Goal: Task Accomplishment & Management: Use online tool/utility

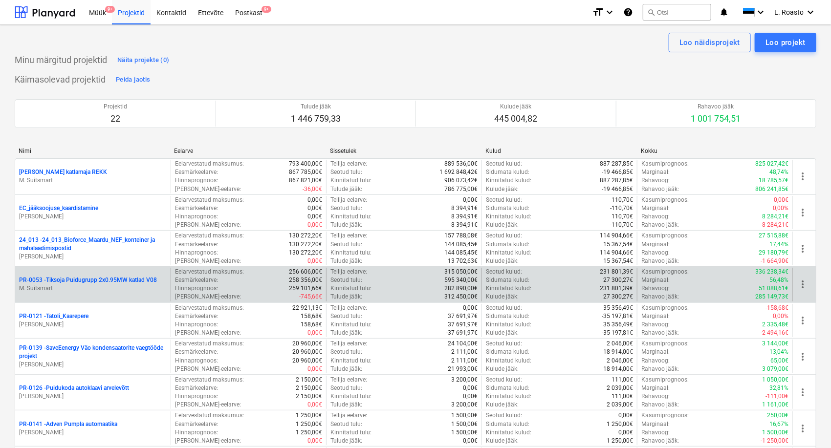
click at [96, 282] on p "PR-0053 - Tiksoja Puidugrupp 2x0.95MW katlad V08" at bounding box center [88, 280] width 138 height 8
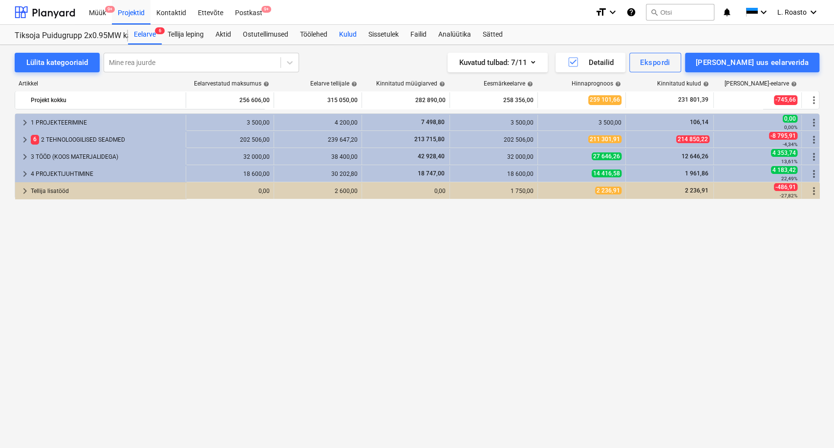
click at [352, 36] on div "Kulud" at bounding box center [347, 35] width 29 height 20
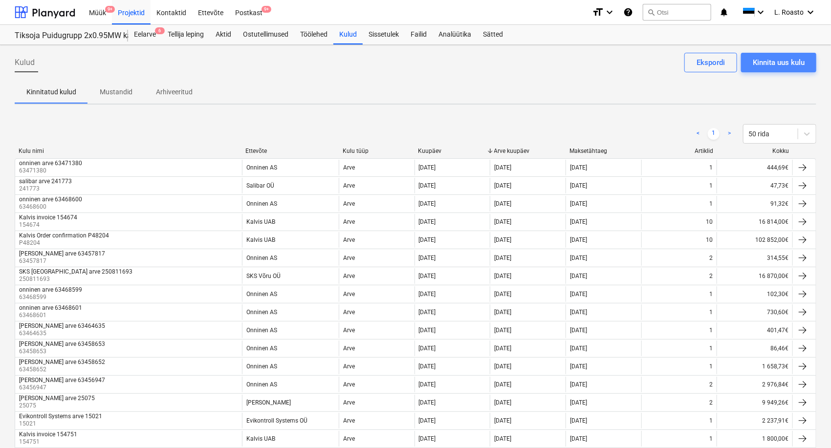
click at [770, 66] on div "Kinnita uus kulu" at bounding box center [779, 62] width 52 height 13
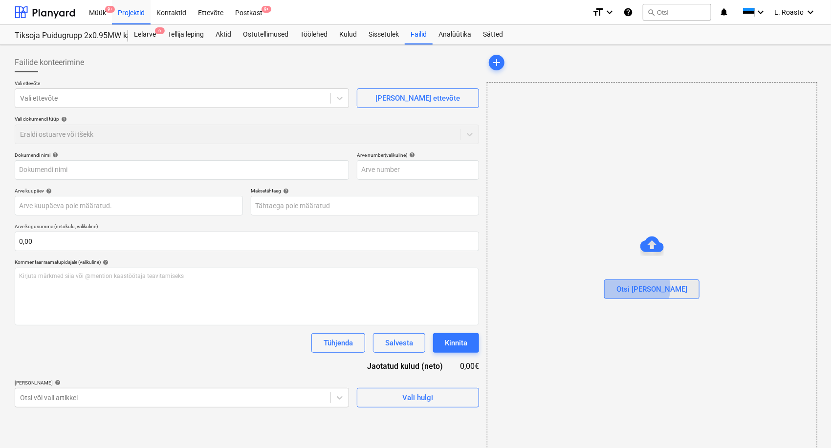
click at [657, 288] on div "Otsi [PERSON_NAME]" at bounding box center [651, 289] width 71 height 13
click at [650, 288] on div "Otsi [PERSON_NAME]" at bounding box center [651, 289] width 71 height 13
click at [238, 356] on div "Dokumendi nimi help Arve number (valikuline) help Arve kuupäev help Press the d…" at bounding box center [247, 280] width 464 height 256
click at [669, 294] on button "Otsi [PERSON_NAME]" at bounding box center [651, 290] width 95 height 20
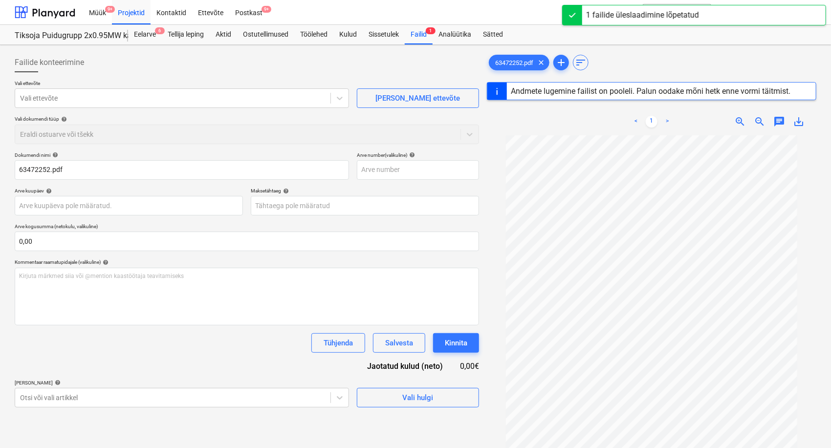
type input "63472252"
type input "[DATE]"
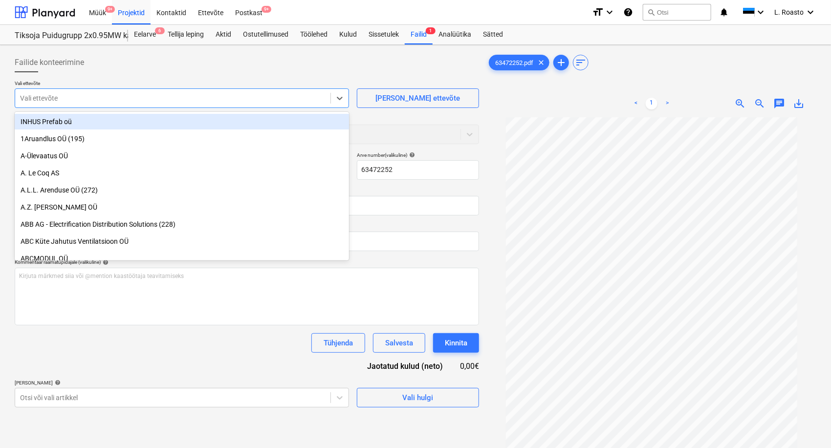
click at [65, 104] on div "Vali ettevõte" at bounding box center [172, 98] width 315 height 14
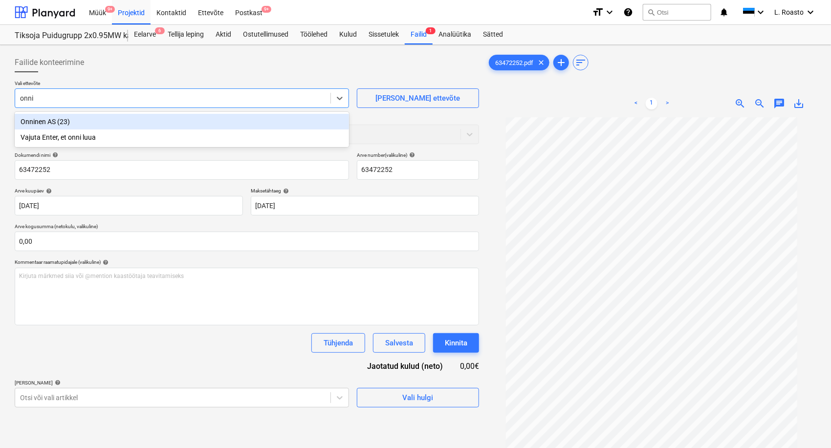
type input "onnin"
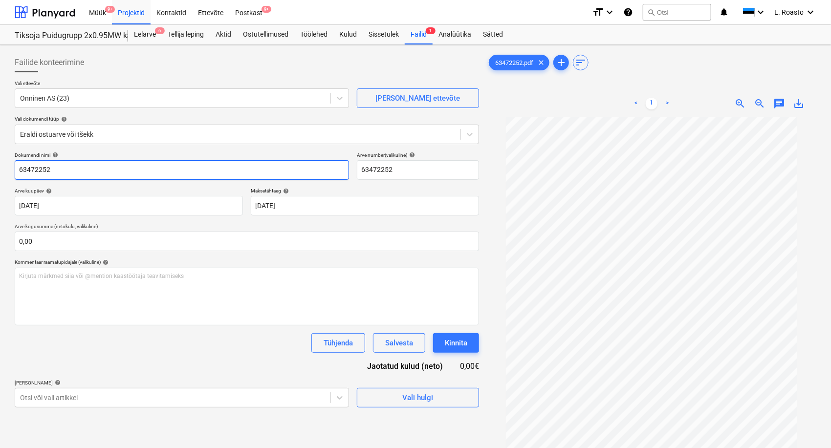
click at [21, 167] on input "63472252" at bounding box center [182, 170] width 334 height 20
type input "onninen arve 63472252"
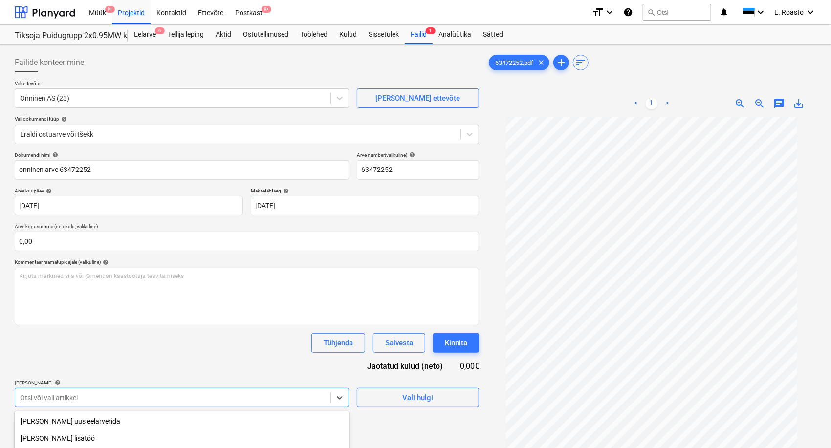
click at [136, 397] on body "Müük 9+ Projektid Kontaktid Ettevõte Postkast 9+ format_size keyboard_arrow_dow…" at bounding box center [415, 224] width 831 height 448
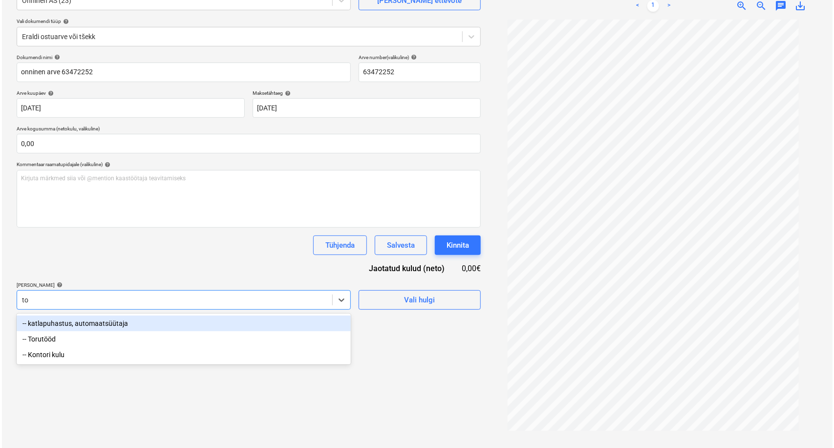
scroll to position [98, 0]
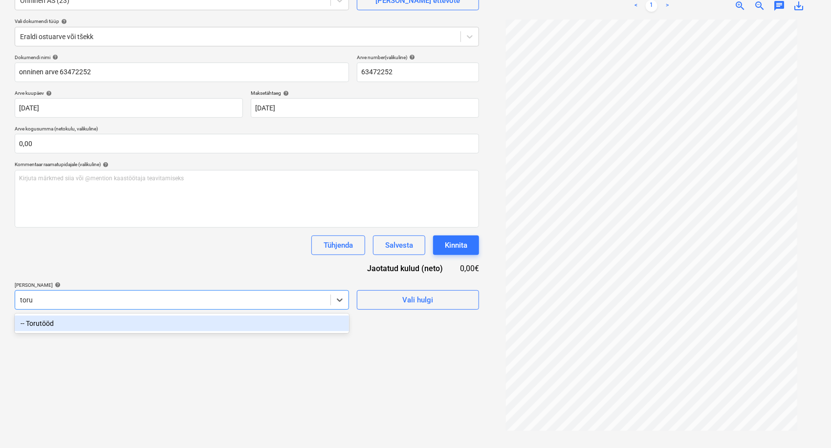
type input "torut"
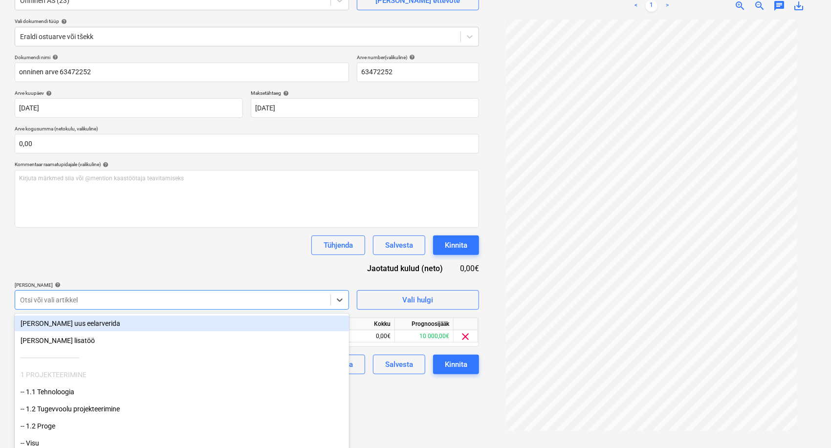
click at [265, 249] on div "Tühjenda Salvesta Kinnita" at bounding box center [247, 246] width 464 height 20
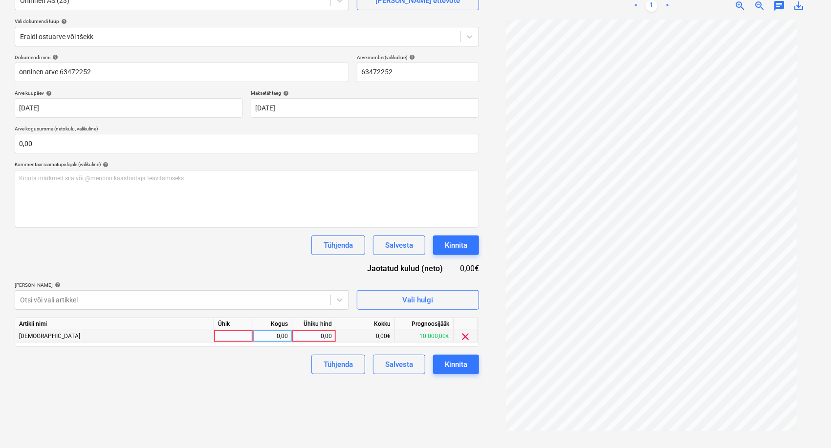
click at [314, 335] on div "0,00" at bounding box center [314, 336] width 36 height 12
type input "8"
type input "6,74"
click at [310, 410] on div "Failide konteerimine Vali ettevõte Onninen AS (23) [PERSON_NAME] uus ettevõte V…" at bounding box center [247, 197] width 472 height 493
click at [454, 363] on div "Kinnita" at bounding box center [456, 364] width 22 height 13
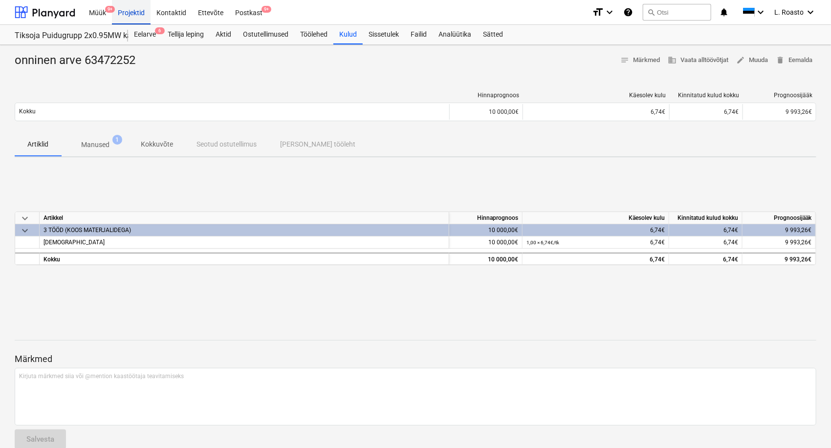
click at [128, 12] on div "Projektid" at bounding box center [131, 12] width 39 height 25
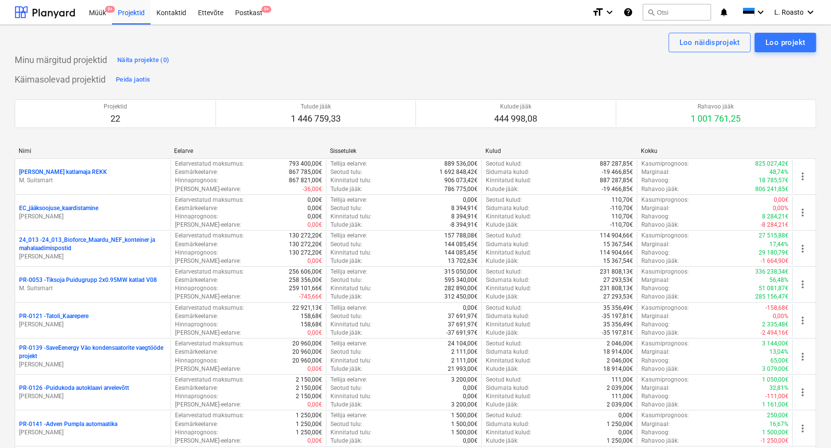
scroll to position [451, 0]
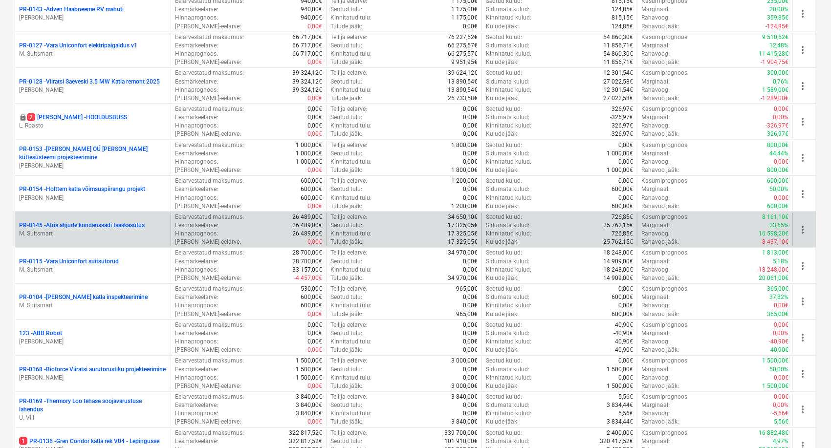
click at [65, 227] on p "PR-0145 - Atria ahjude kondensaadi taaskasutus" at bounding box center [82, 225] width 126 height 8
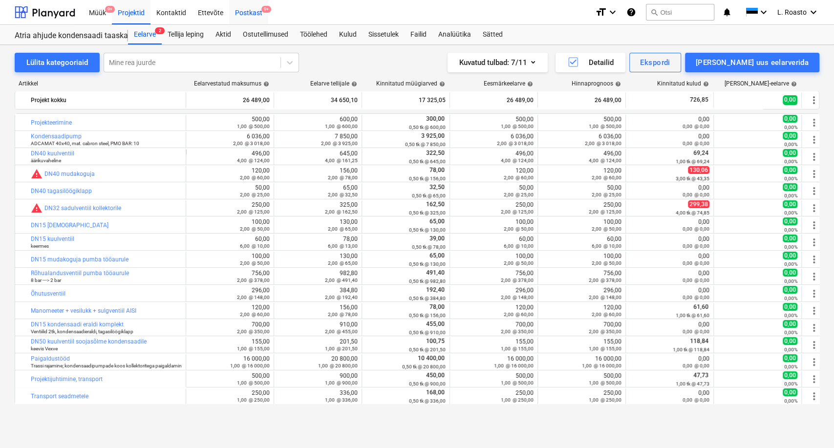
click at [258, 8] on div "Postkast 9+" at bounding box center [248, 12] width 39 height 25
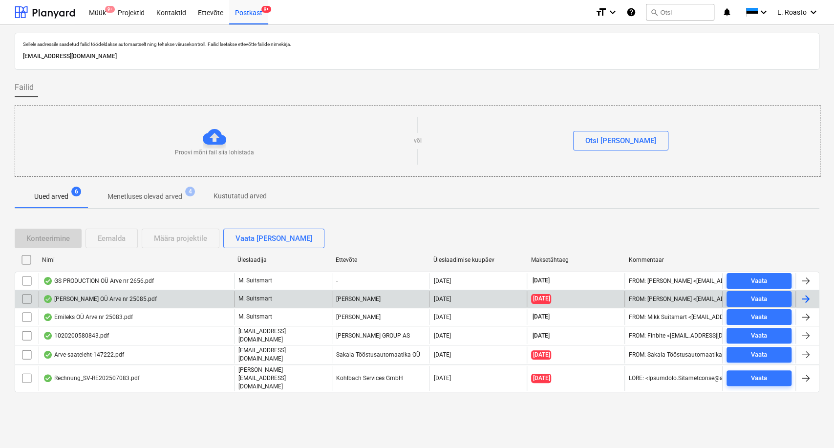
click at [153, 297] on div "[PERSON_NAME] OÜ Arve nr 25085.pdf" at bounding box center [137, 299] width 196 height 16
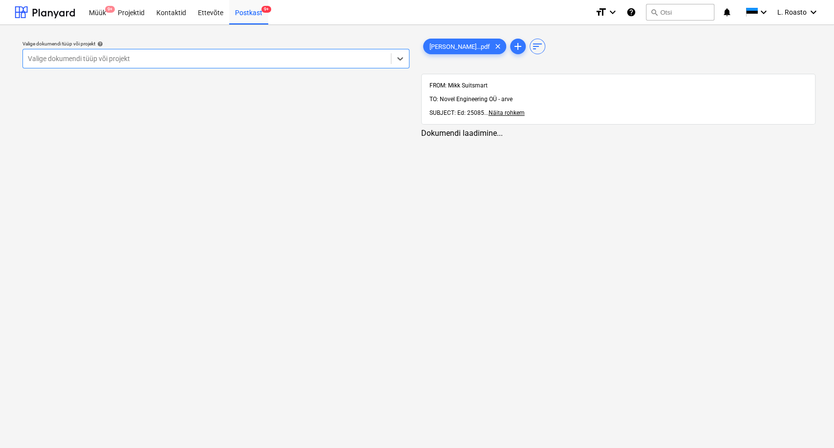
click at [132, 63] on div at bounding box center [207, 59] width 358 height 10
type input "atria"
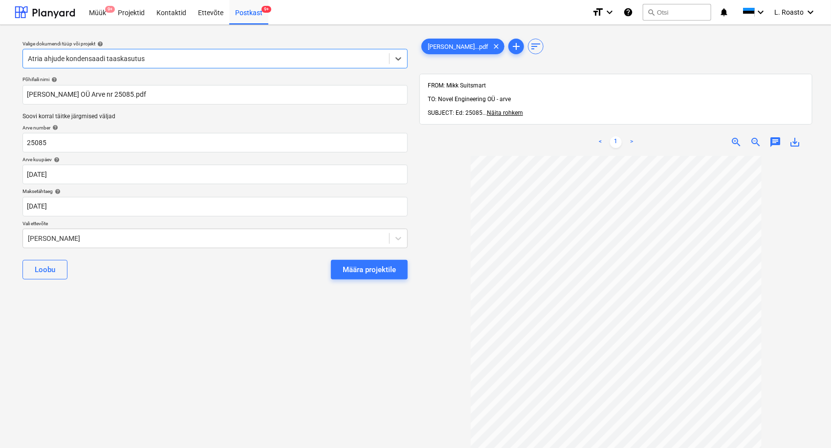
click at [369, 279] on button "Määra projektile" at bounding box center [369, 270] width 77 height 20
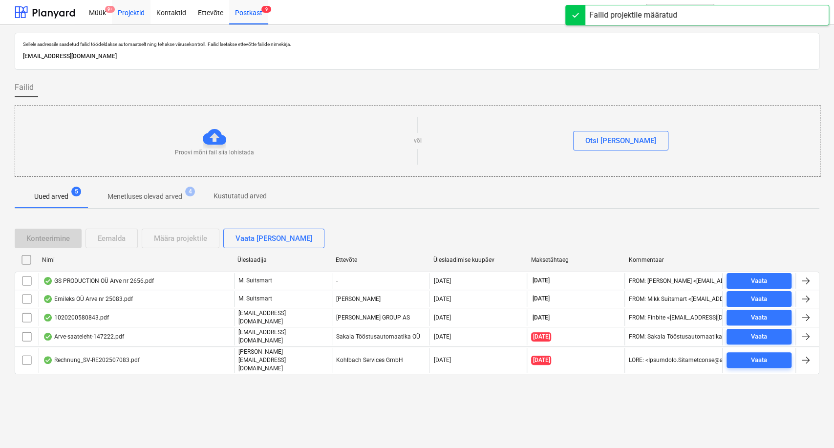
click at [132, 18] on div "Projektid" at bounding box center [131, 12] width 39 height 25
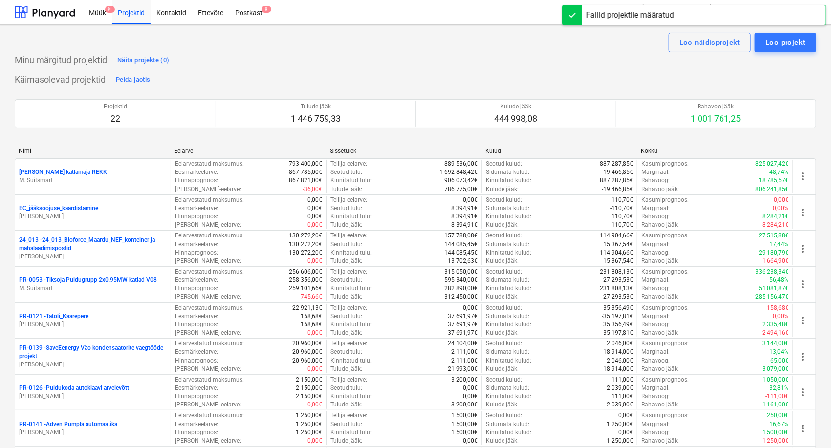
click at [112, 0] on link "Projektid" at bounding box center [131, 12] width 39 height 24
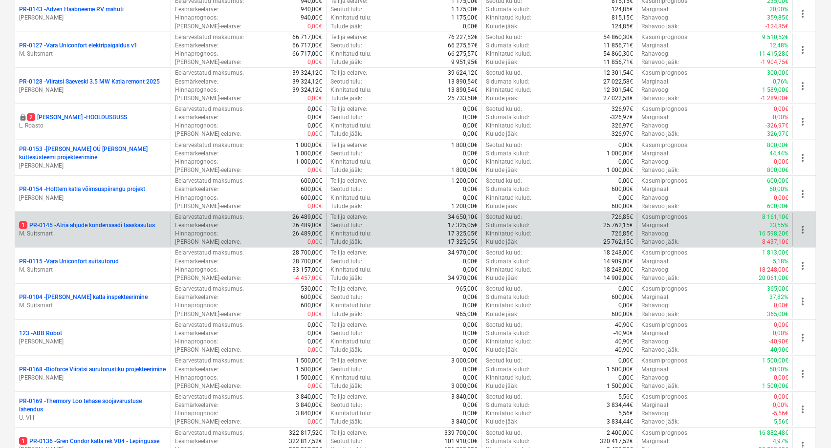
click at [127, 221] on p "1 PR-0145 - Atria ahjude kondensaadi taaskasutus" at bounding box center [87, 225] width 136 height 8
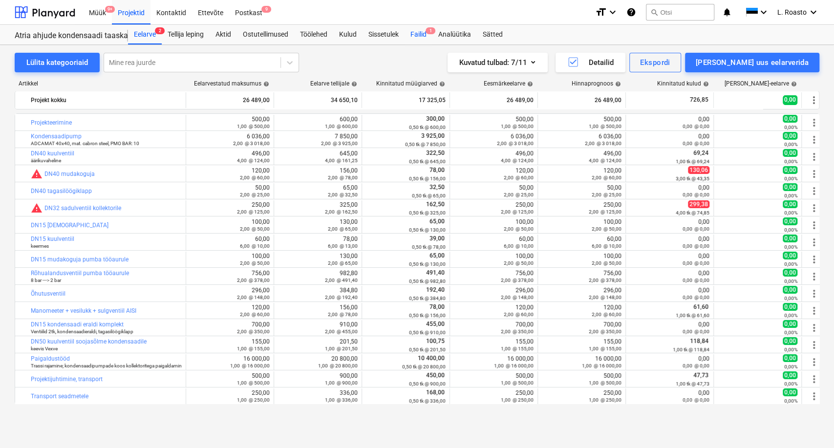
click at [416, 35] on div "Failid 1" at bounding box center [419, 35] width 28 height 20
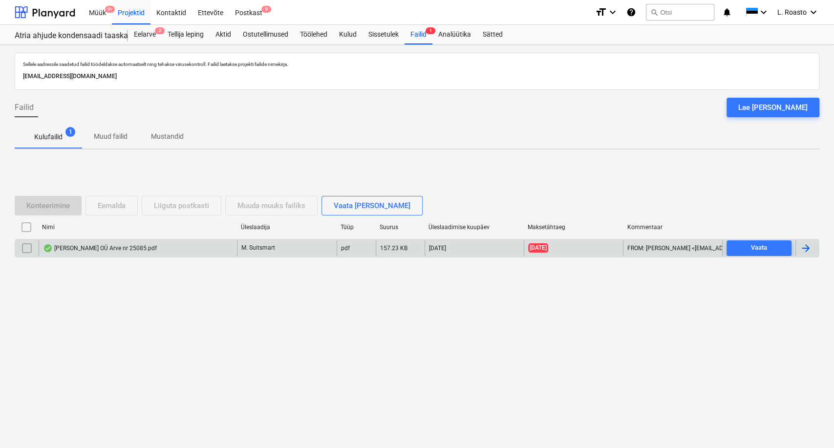
click at [809, 251] on div at bounding box center [806, 248] width 12 height 12
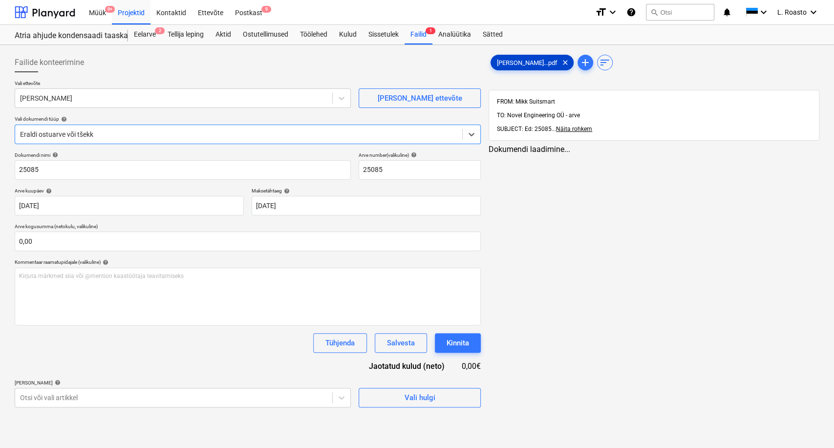
click at [524, 65] on span "[PERSON_NAME]...pdf" at bounding box center [527, 62] width 72 height 7
click at [161, 398] on body "Müük 9+ Projektid Kontaktid Ettevõte Postkast 9 format_size keyboard_arrow_down…" at bounding box center [415, 224] width 831 height 448
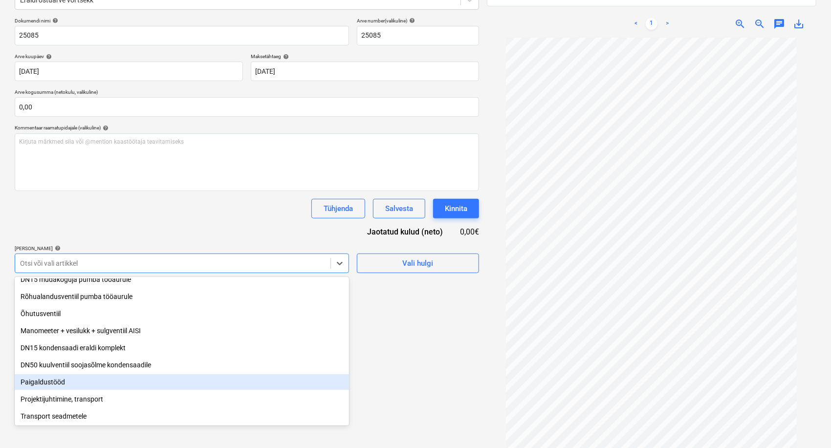
scroll to position [139, 0]
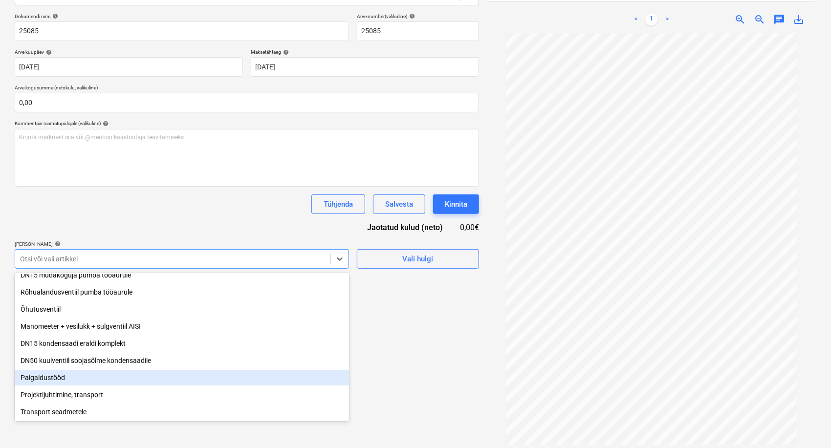
click at [114, 382] on div "Paigaldustööd" at bounding box center [182, 378] width 334 height 16
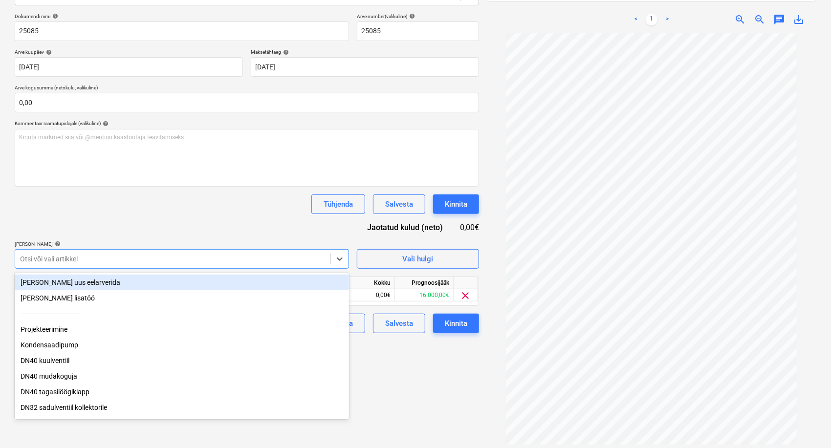
click at [218, 219] on div "Dokumendi nimi help 25085 Arve number (valikuline) help 25085 Arve kuupäev help…" at bounding box center [247, 173] width 464 height 320
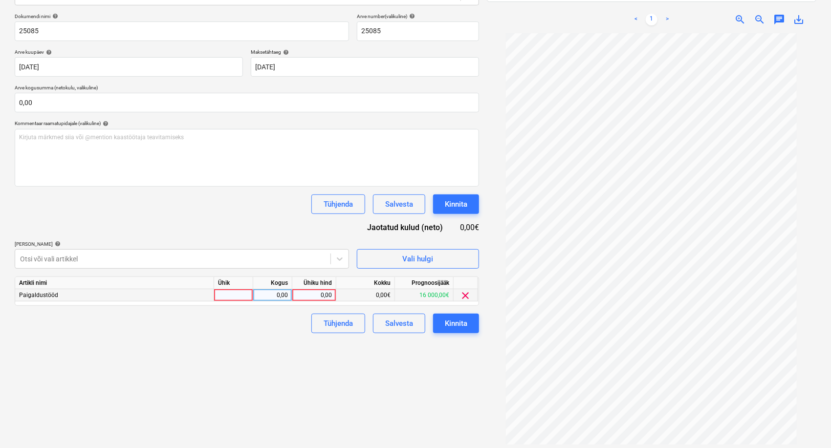
click at [308, 295] on div "0,00" at bounding box center [314, 295] width 36 height 12
type input "6070"
click at [304, 339] on div "Failide konteerimine Vali ettevõte Emileks OÜ [PERSON_NAME] uus ettevõte Vali d…" at bounding box center [247, 184] width 472 height 548
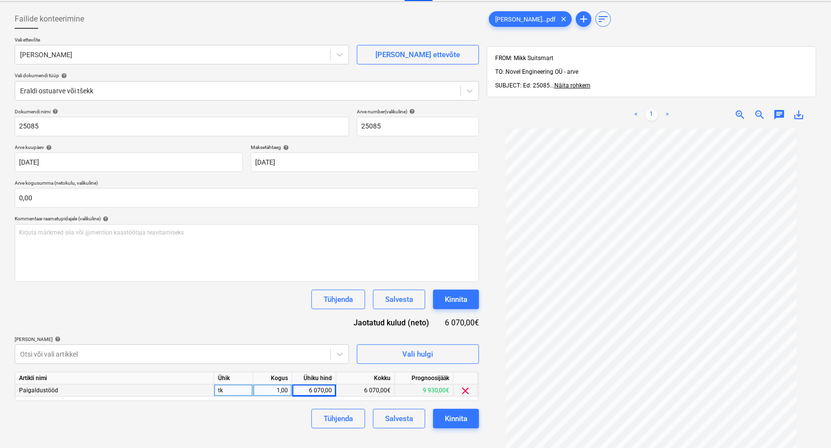
scroll to position [30, 0]
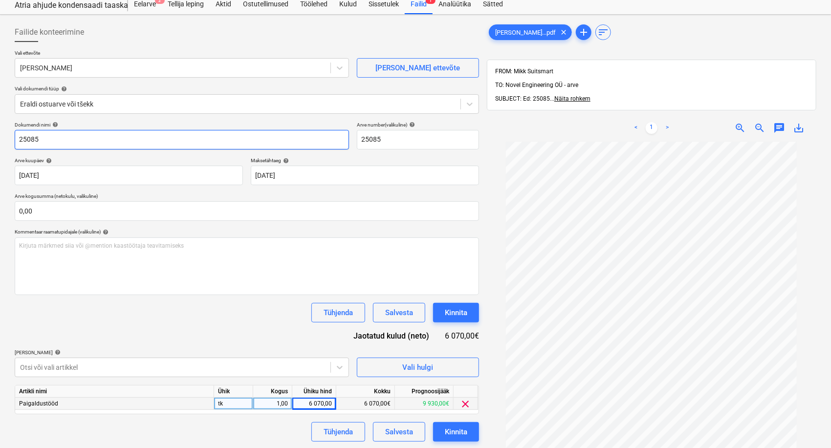
click at [19, 139] on input "25085" at bounding box center [182, 140] width 334 height 20
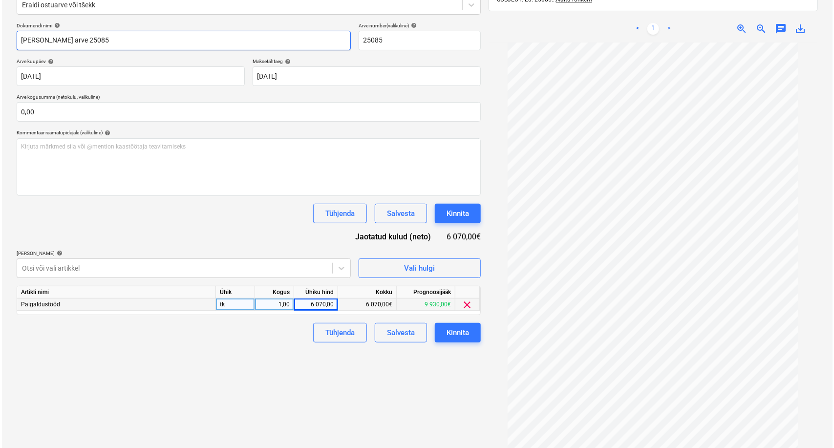
scroll to position [139, 0]
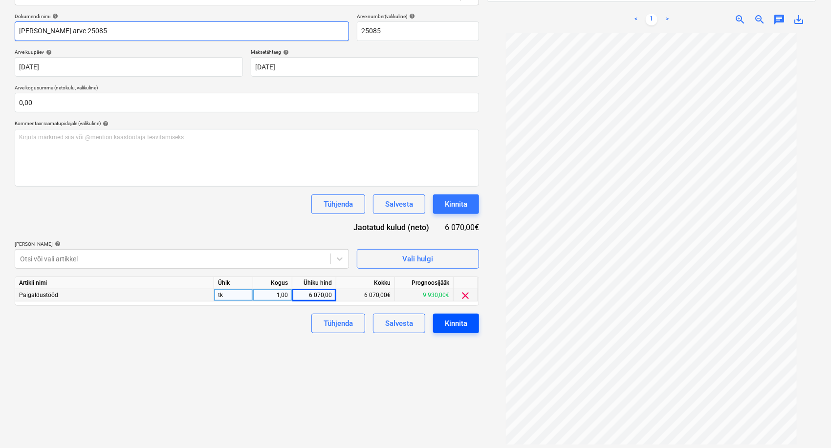
type input "[PERSON_NAME] arve 25085"
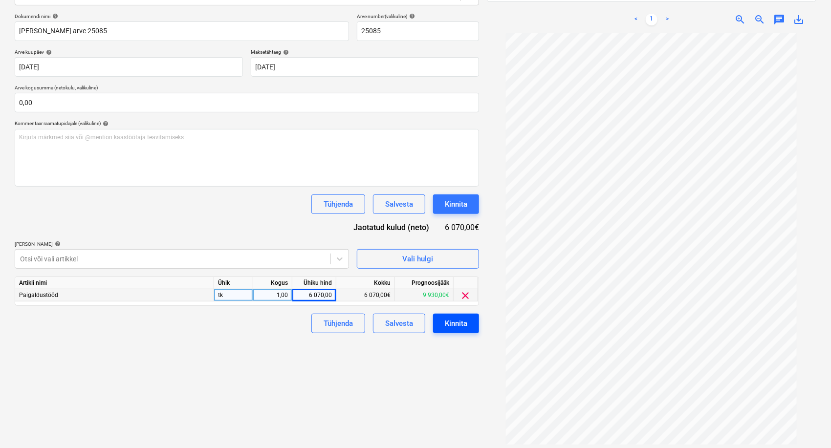
click at [442, 323] on button "Kinnita" at bounding box center [456, 324] width 46 height 20
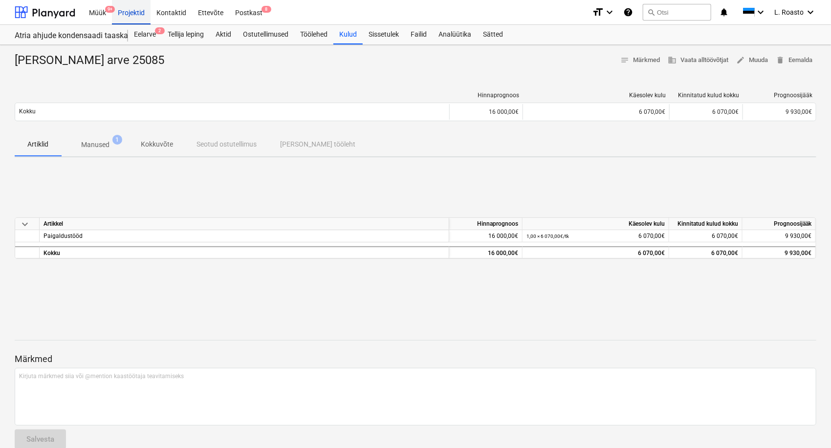
click at [134, 13] on div "Projektid" at bounding box center [131, 12] width 39 height 25
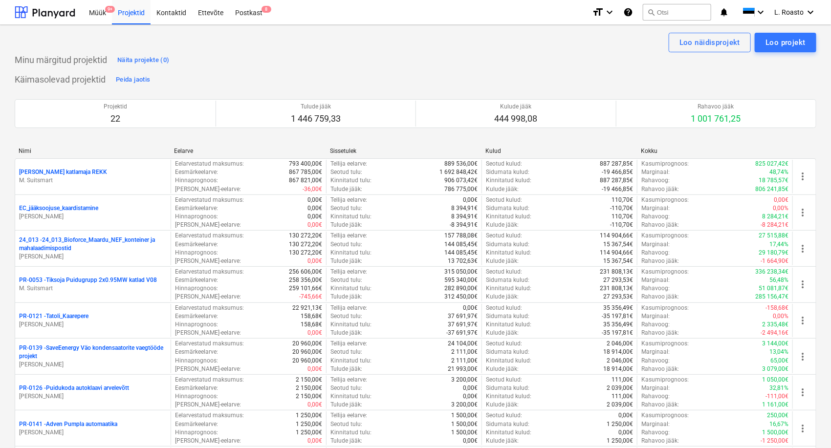
click at [275, 7] on div "Müük 9+ Projektid Kontaktid Ettevõte Postkast 8" at bounding box center [333, 12] width 501 height 24
click at [262, 11] on span "8" at bounding box center [267, 9] width 10 height 7
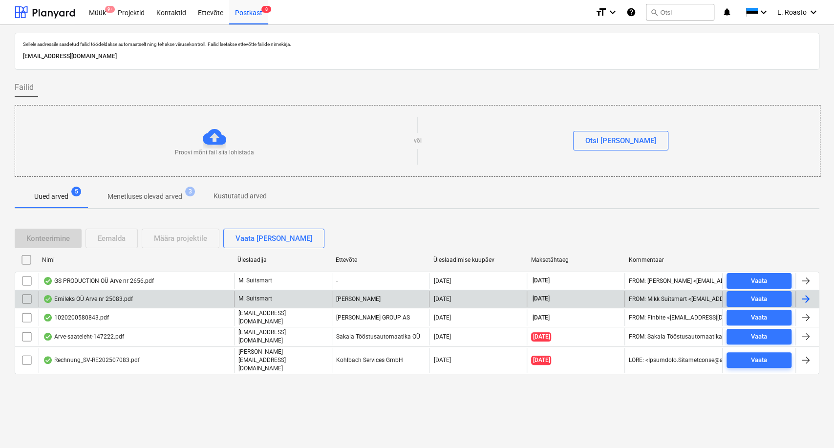
click at [124, 302] on div "Emileks OÜ Arve nr 25083.pdf" at bounding box center [88, 299] width 90 height 8
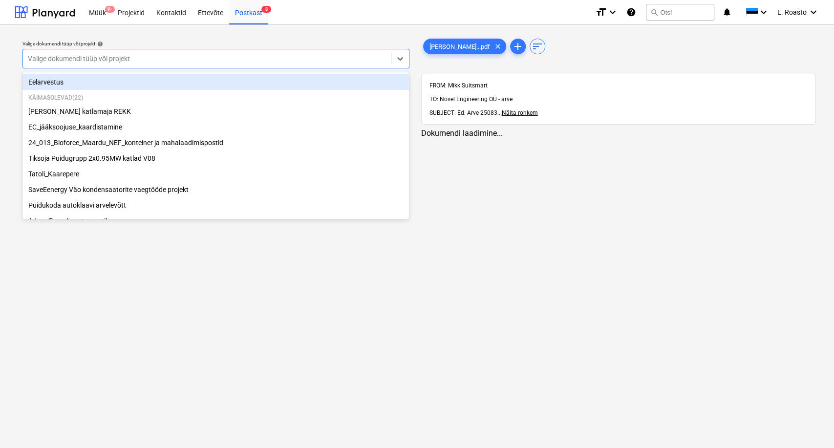
click at [207, 59] on div at bounding box center [207, 59] width 358 height 10
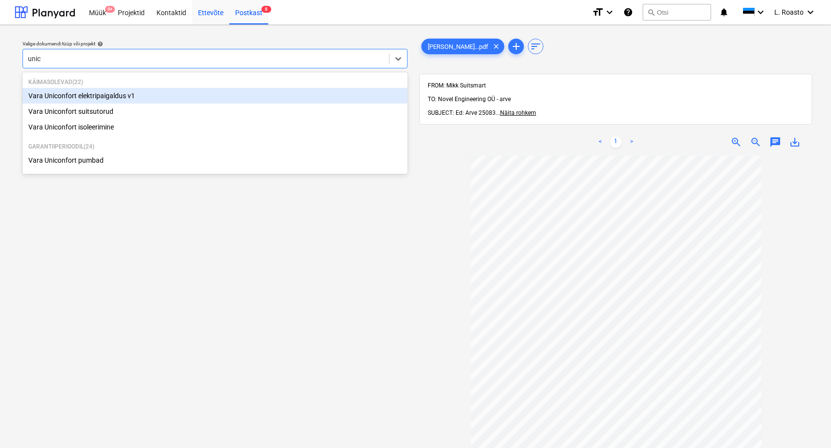
type input "unic"
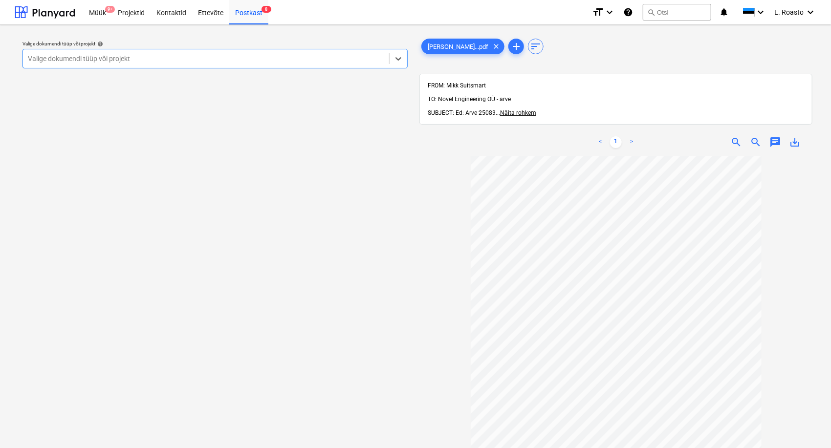
click at [146, 54] on div at bounding box center [206, 59] width 356 height 10
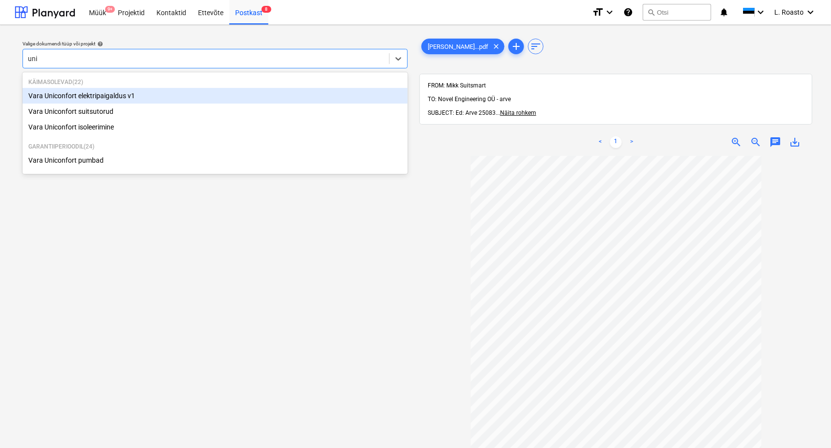
type input "unic"
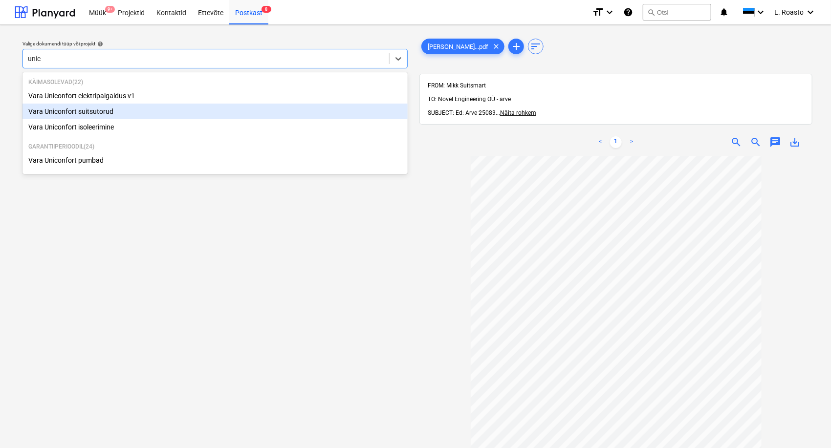
click at [104, 110] on div "Vara Uniconfort suitsutorud" at bounding box center [214, 112] width 385 height 16
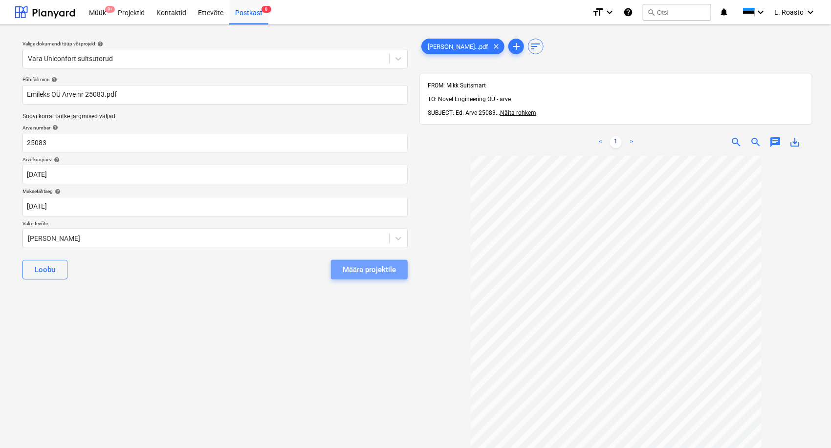
click at [393, 272] on div "Määra projektile" at bounding box center [369, 269] width 53 height 13
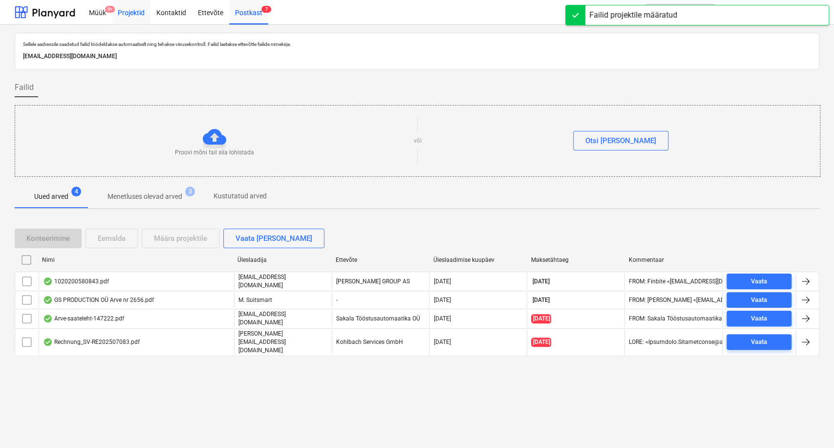
click at [132, 9] on div "Projektid" at bounding box center [131, 12] width 39 height 25
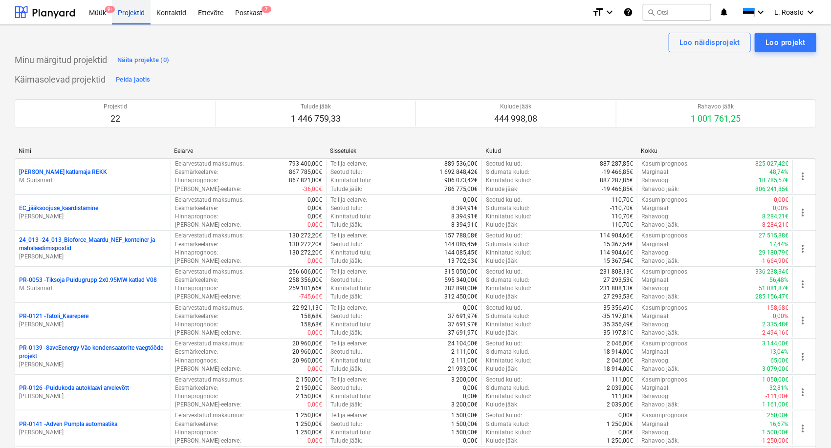
scroll to position [271, 0]
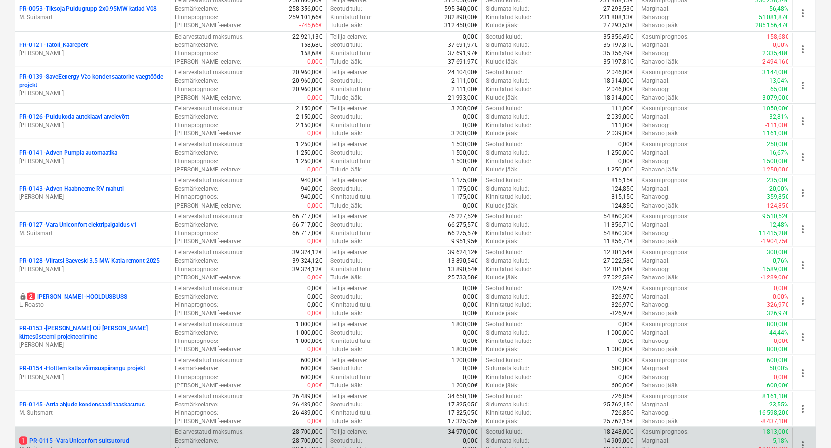
click at [124, 435] on div "1 PR-0115 - Vara Uniconfort suitsutorud [PERSON_NAME] Suitsmart" at bounding box center [92, 445] width 155 height 34
click at [122, 437] on p "1 PR-0115 - Vara Uniconfort suitsutorud" at bounding box center [74, 441] width 110 height 8
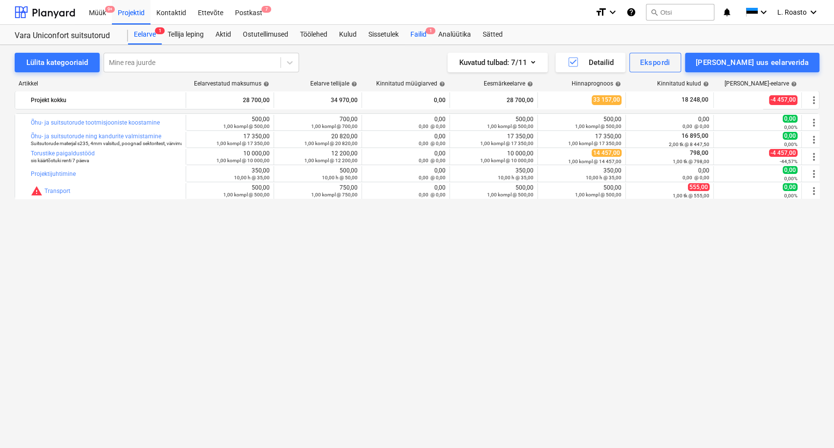
click at [425, 34] on div "Failid 1" at bounding box center [419, 35] width 28 height 20
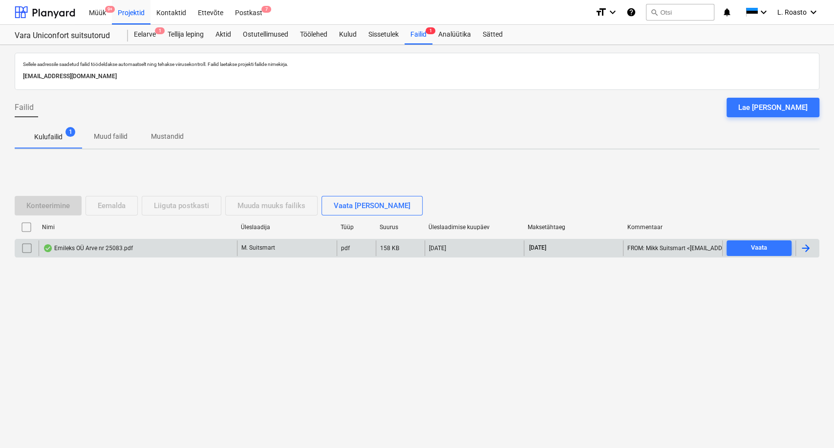
click at [807, 246] on div at bounding box center [806, 248] width 12 height 12
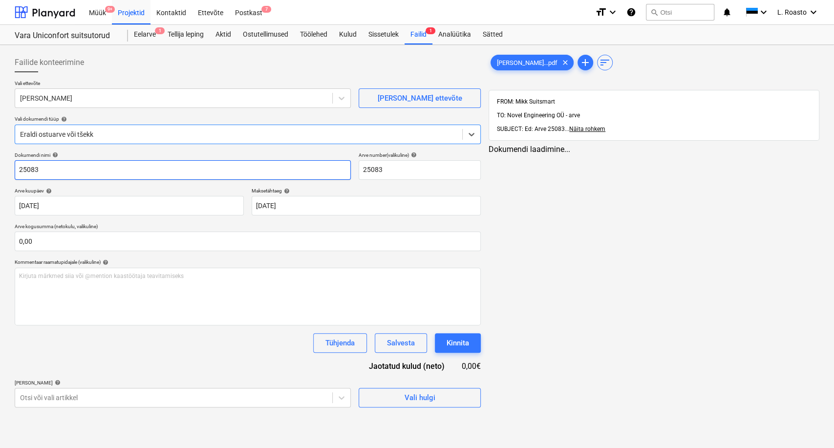
click at [18, 170] on input "25083" at bounding box center [183, 170] width 336 height 20
type input "uniconfort arve 25083"
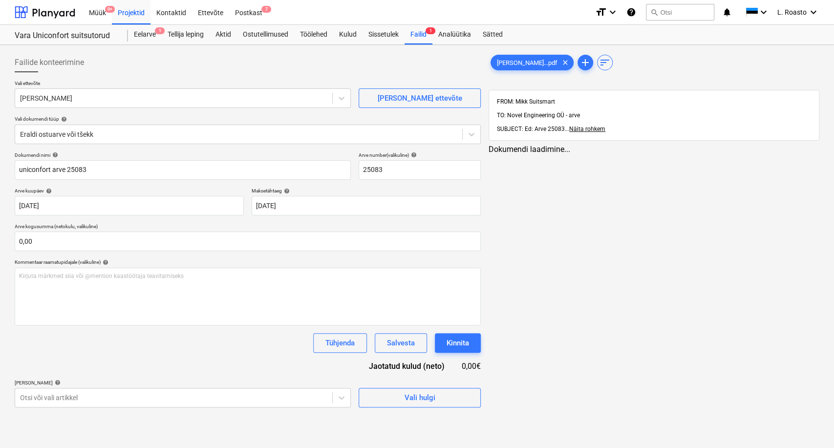
click at [515, 51] on div "[PERSON_NAME]...pdf clear add sort FROM: Mikk Suitsmart TO: Novel Engineering O…" at bounding box center [654, 230] width 339 height 363
click at [515, 61] on span "[PERSON_NAME]...pdf" at bounding box center [527, 62] width 72 height 7
click at [100, 363] on div "Dokumendi nimi help uniconfort arve 25083 Arve number (valikuline) help 25083 A…" at bounding box center [247, 280] width 464 height 256
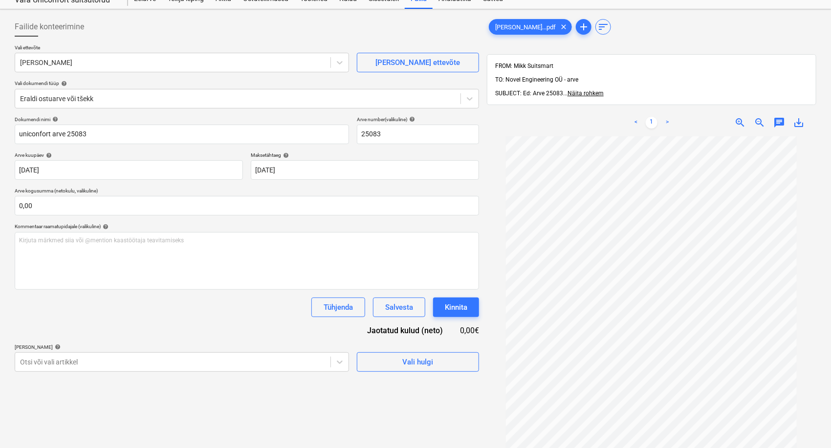
scroll to position [54, 0]
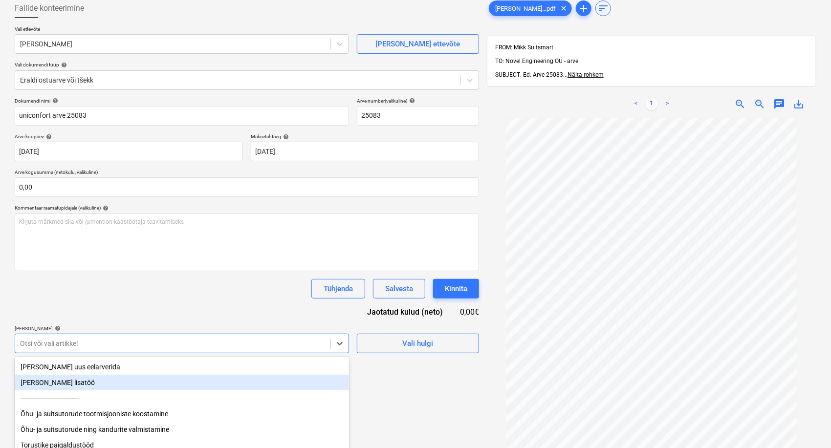
click at [102, 343] on body "Müük 9+ Projektid Kontaktid Ettevõte Postkast 7 format_size keyboard_arrow_down…" at bounding box center [415, 170] width 831 height 448
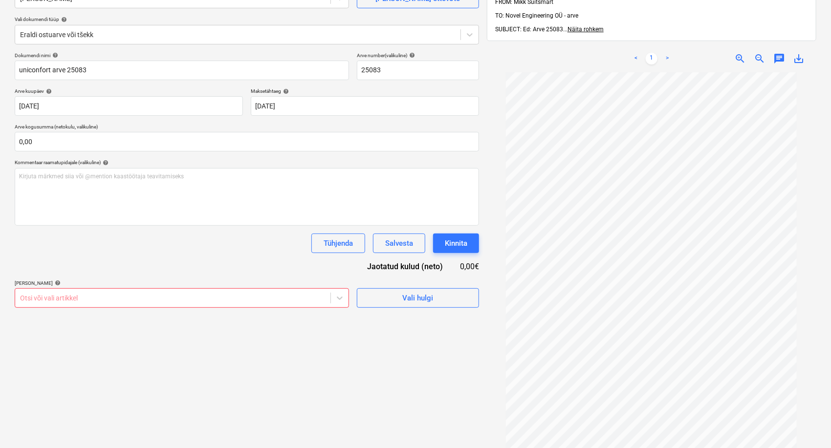
click at [122, 265] on div "Dokumendi nimi help uniconfort arve 25083 Arve number (valikuline) help 25083 A…" at bounding box center [247, 180] width 464 height 256
click at [204, 291] on div "Otsi või vali artikkel" at bounding box center [172, 298] width 315 height 14
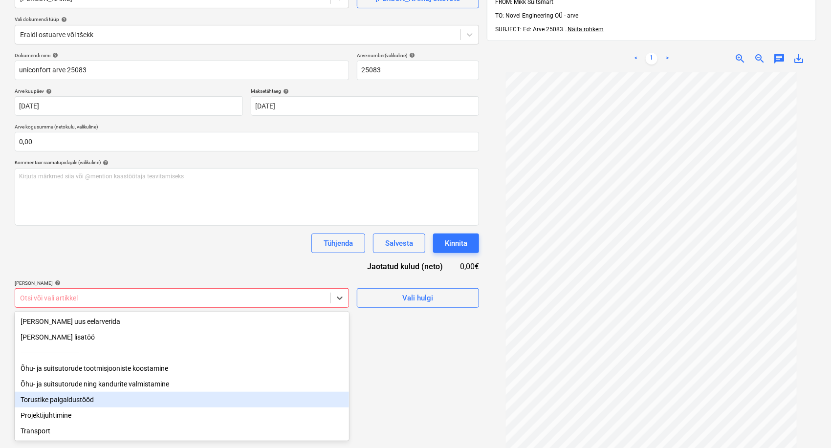
click at [85, 402] on div "Torustike paigaldustööd" at bounding box center [182, 400] width 334 height 16
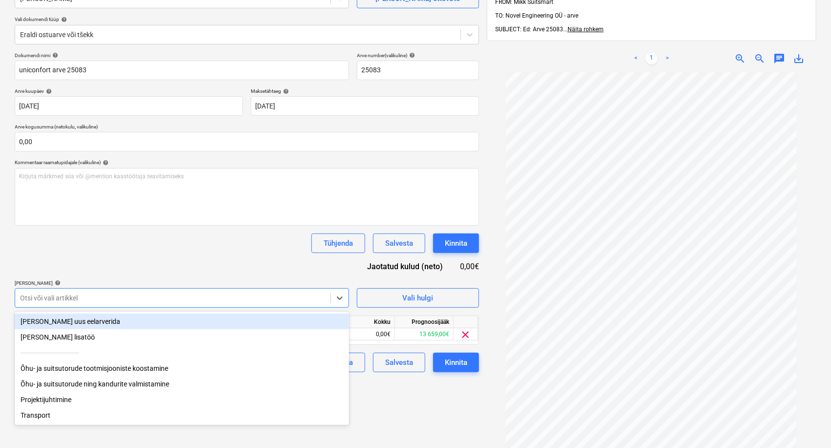
click at [193, 269] on div "Dokumendi nimi help uniconfort arve 25083 Arve number (valikuline) help 25083 A…" at bounding box center [247, 212] width 464 height 320
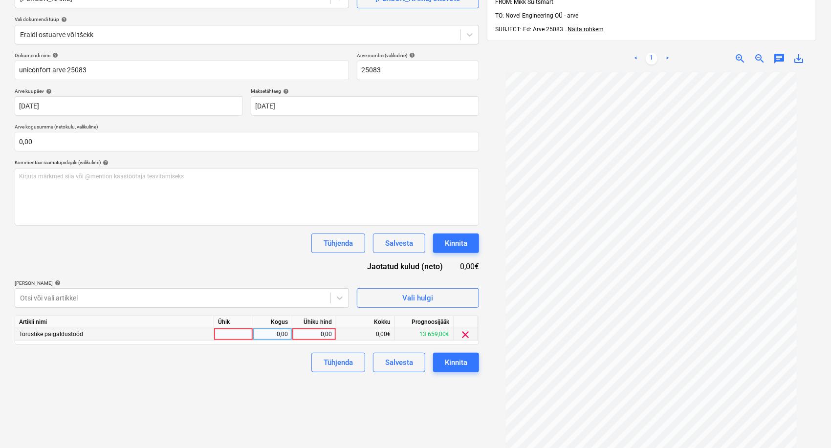
click at [303, 332] on div "0,00" at bounding box center [314, 334] width 36 height 12
type input "13659"
click at [342, 390] on div "Failide konteerimine Vali ettevõte Emileks OÜ [PERSON_NAME] uus ettevõte Vali d…" at bounding box center [247, 223] width 472 height 548
click at [461, 366] on div "Kinnita" at bounding box center [456, 362] width 22 height 13
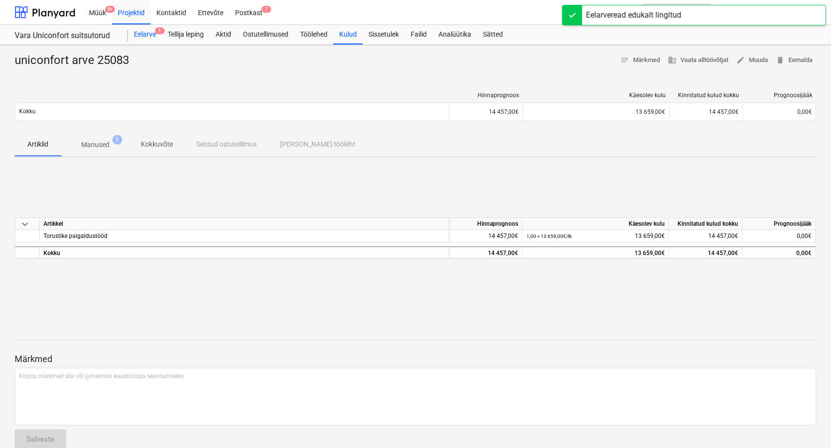
click at [139, 31] on div "Eelarve 1" at bounding box center [145, 35] width 34 height 20
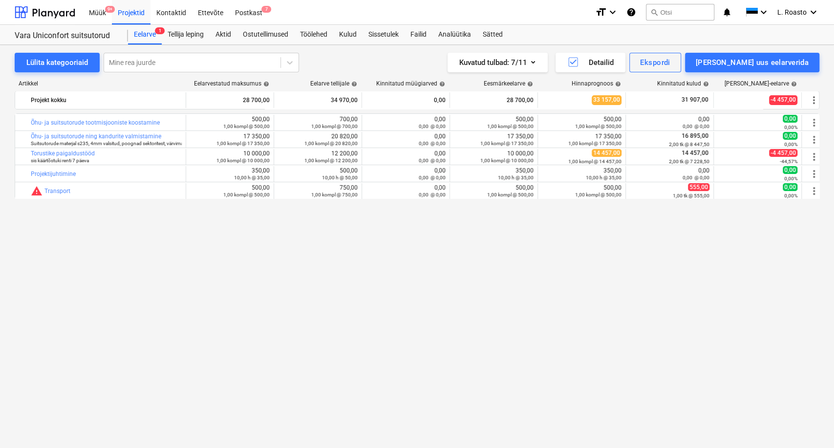
click at [354, 32] on div "Kulud" at bounding box center [347, 35] width 29 height 20
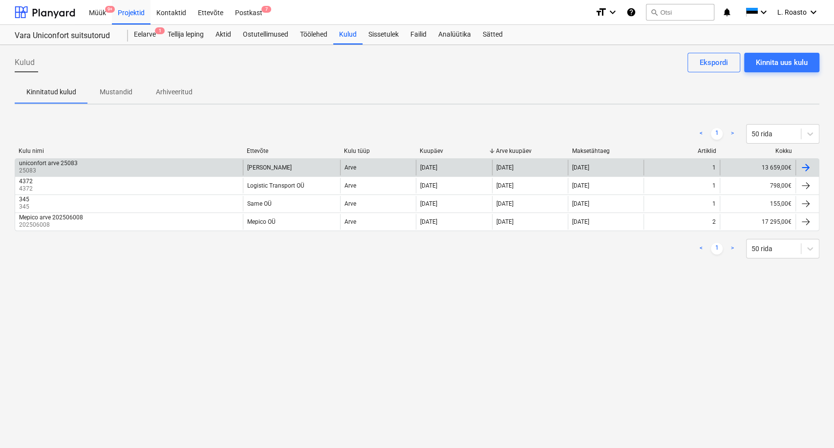
click at [124, 172] on div "uniconfort arve 25083 25083" at bounding box center [129, 168] width 228 height 16
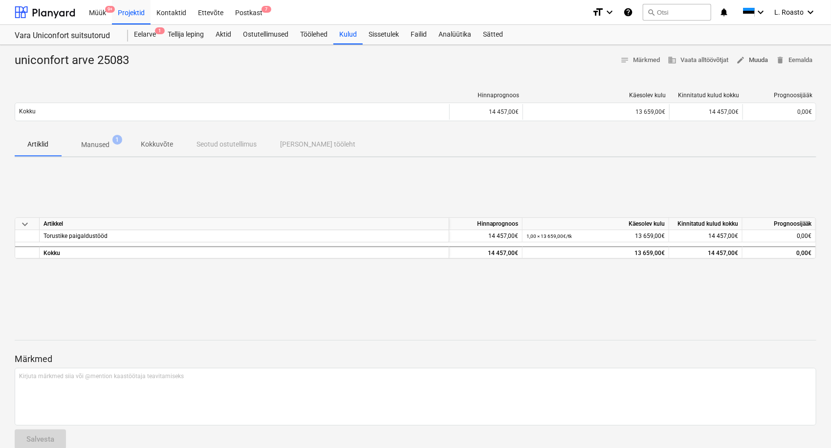
click at [758, 56] on span "edit Muuda" at bounding box center [752, 60] width 32 height 11
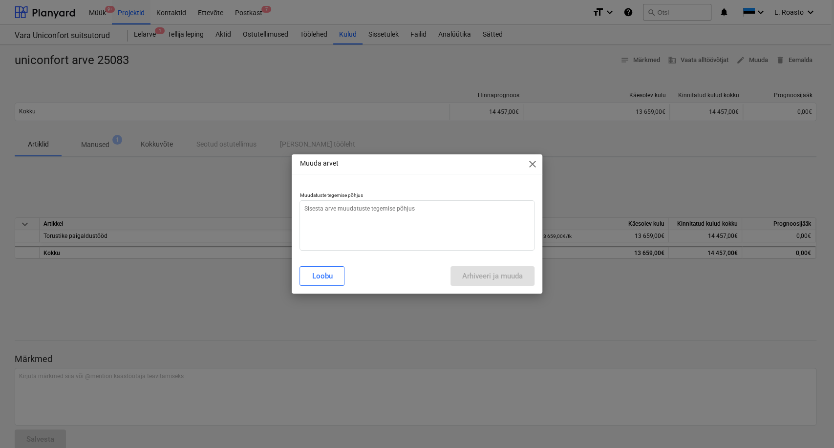
type textarea "x"
click at [329, 216] on textarea at bounding box center [417, 225] width 235 height 50
type textarea "v"
type textarea "x"
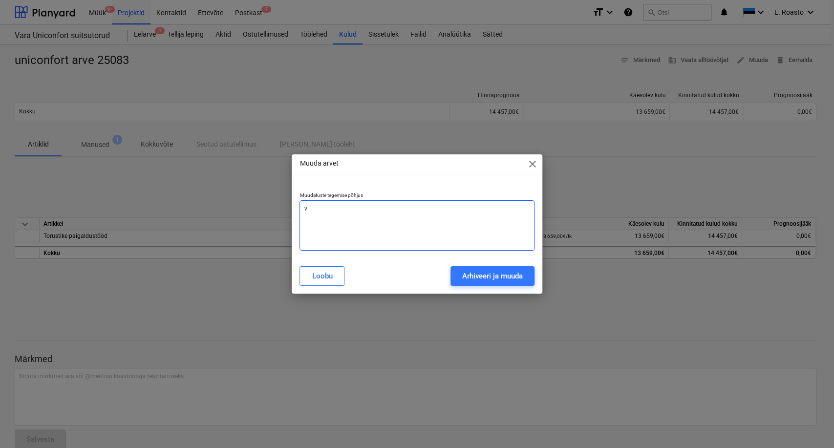
type textarea "vi"
type textarea "x"
type textarea "vig"
type textarea "x"
type textarea "viga"
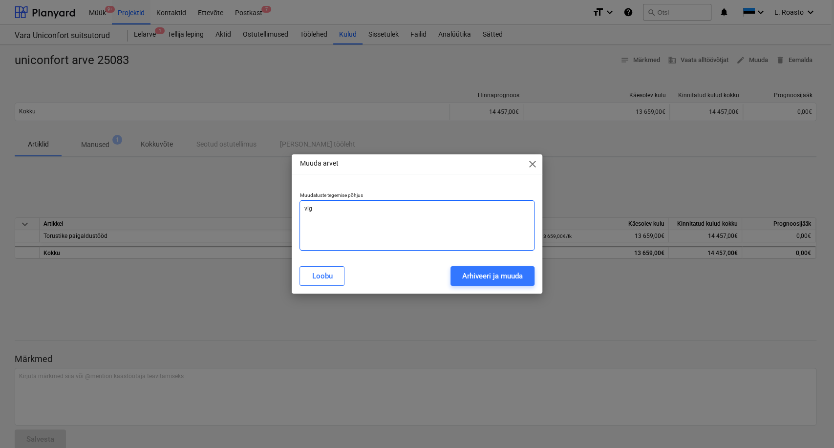
type textarea "x"
type textarea "viga"
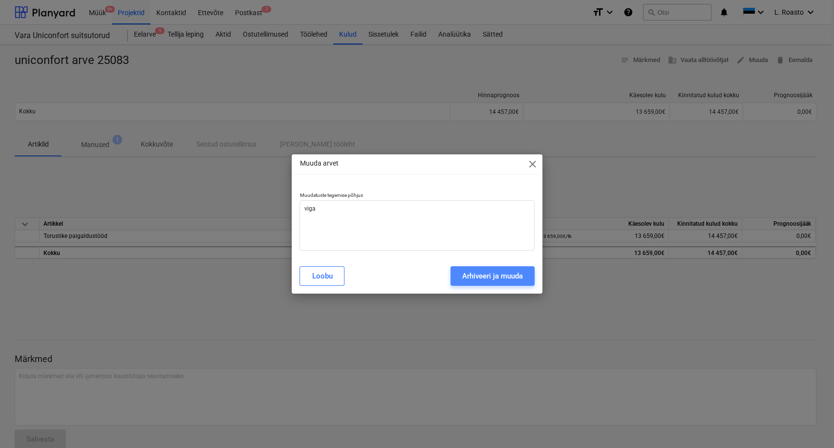
click at [490, 274] on div "Arhiveeri ja muuda" at bounding box center [492, 276] width 61 height 13
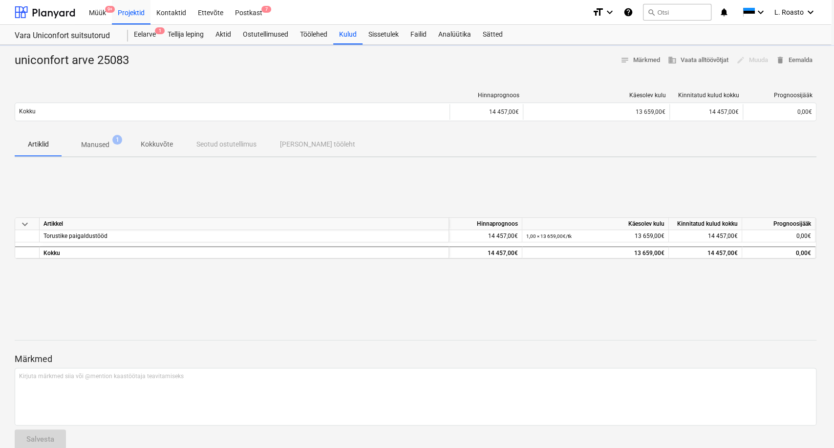
type textarea "x"
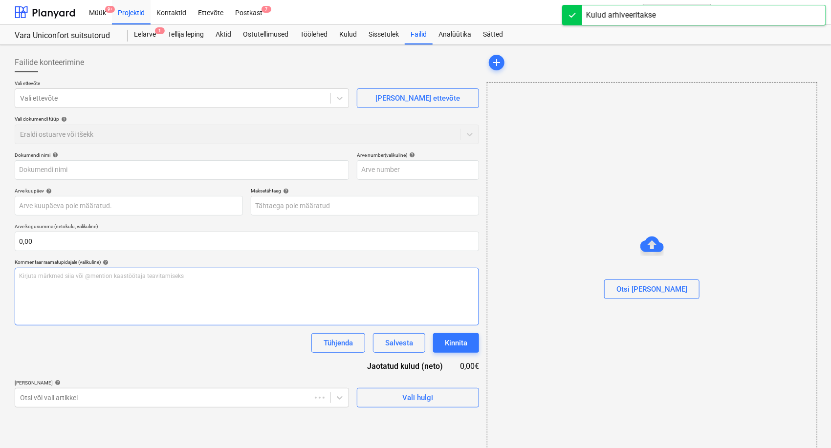
type input "uniconfort arve 25083"
type input "25083"
type input "[DATE]"
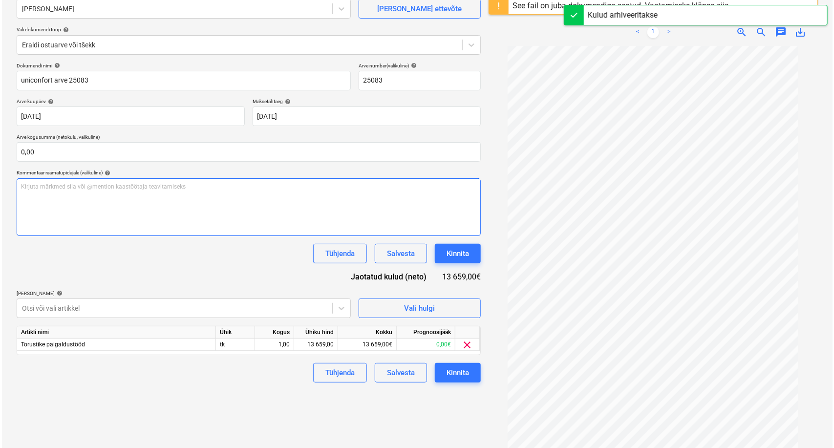
scroll to position [109, 0]
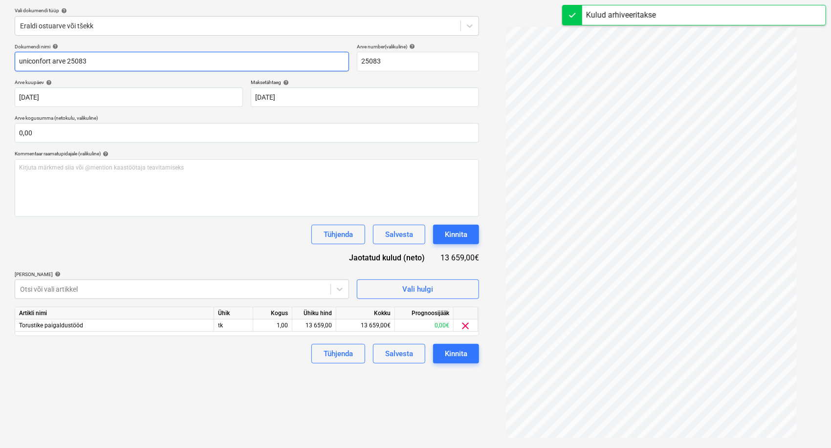
click at [29, 59] on input "uniconfort arve 25083" at bounding box center [182, 62] width 334 height 20
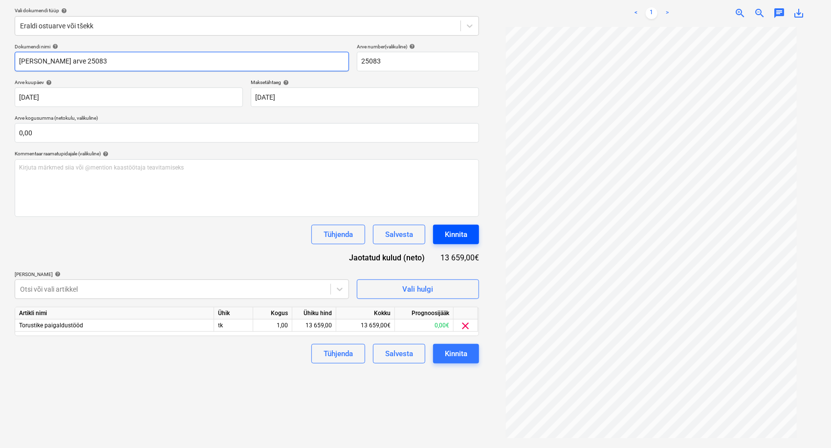
type input "[PERSON_NAME] arve 25083"
click at [445, 228] on div "Kinnita" at bounding box center [456, 234] width 22 height 13
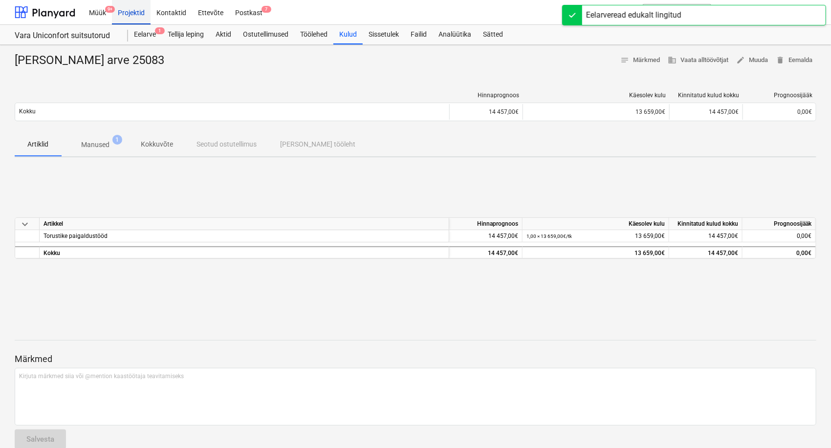
click at [149, 13] on div "Projektid" at bounding box center [131, 12] width 39 height 25
click at [130, 16] on div "Projektid" at bounding box center [131, 12] width 39 height 25
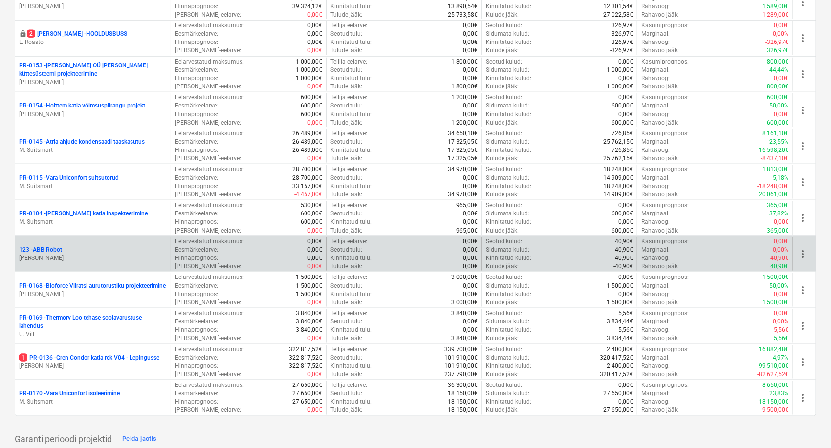
scroll to position [543, 0]
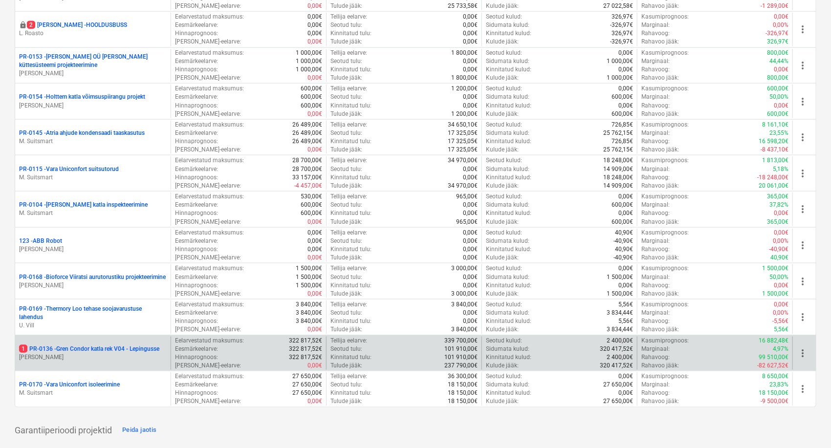
click at [106, 349] on p "1 PR-0136 - Gren Condor katla rek V04 - Lepingusse" at bounding box center [89, 349] width 140 height 8
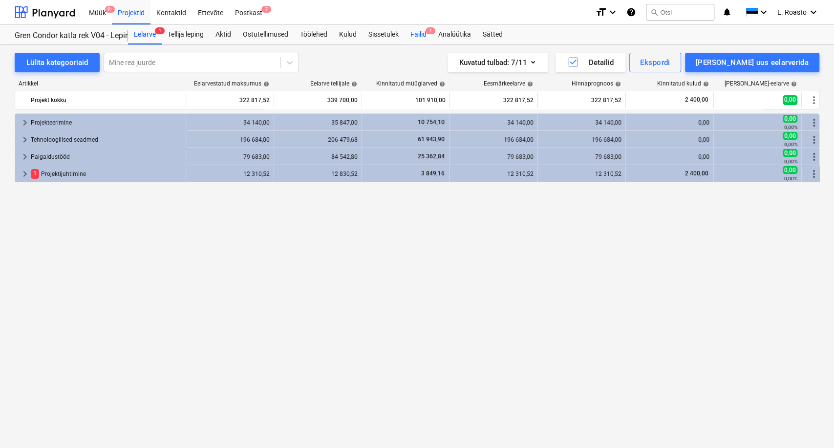
click at [426, 32] on div "Failid 1" at bounding box center [419, 35] width 28 height 20
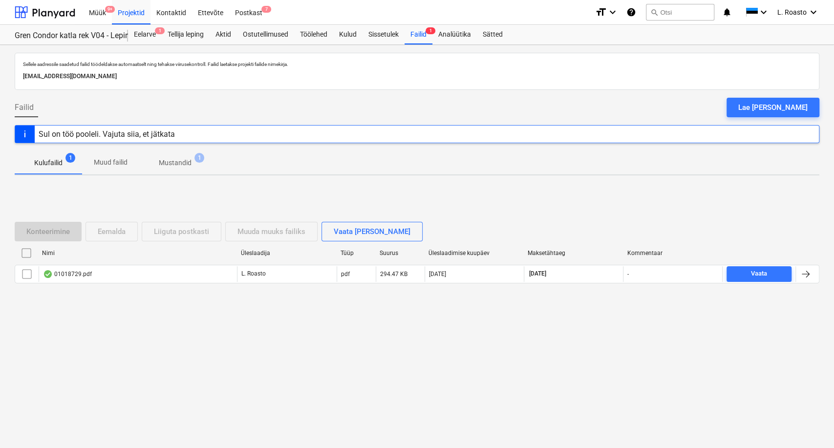
click at [173, 154] on span "Mustandid 1" at bounding box center [175, 163] width 72 height 18
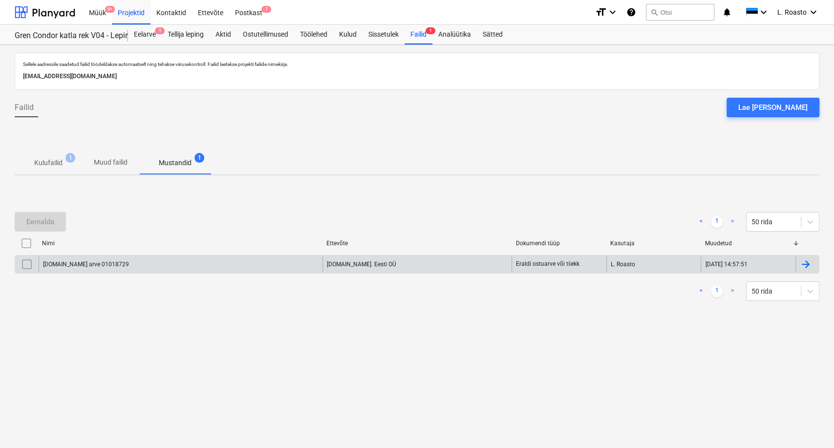
click at [807, 267] on div at bounding box center [806, 265] width 12 height 12
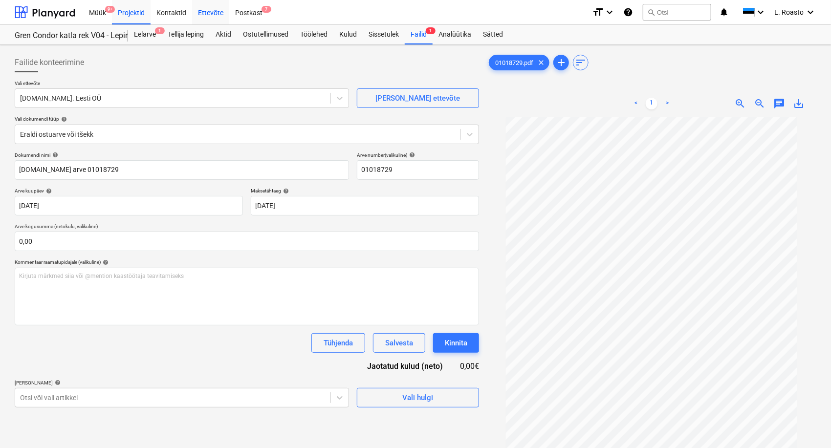
click at [219, 9] on div "Ettevõte" at bounding box center [210, 12] width 37 height 25
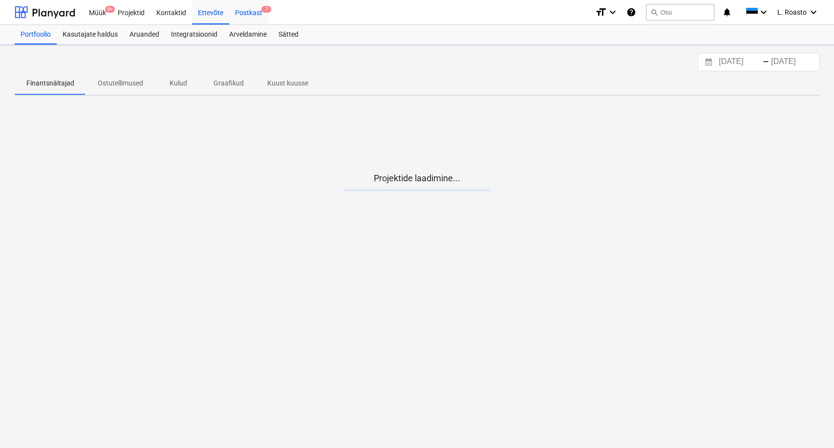
click at [249, 10] on div "Postkast 7" at bounding box center [248, 12] width 39 height 25
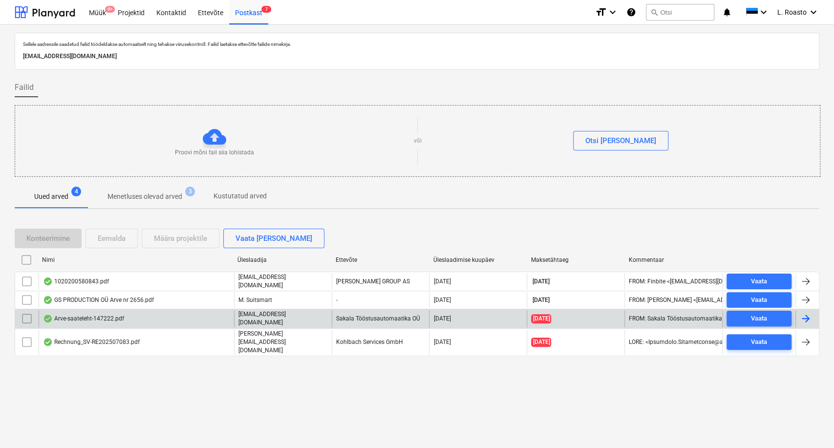
click at [124, 316] on div "Arve-saateleht-147222.pdf" at bounding box center [137, 318] width 196 height 17
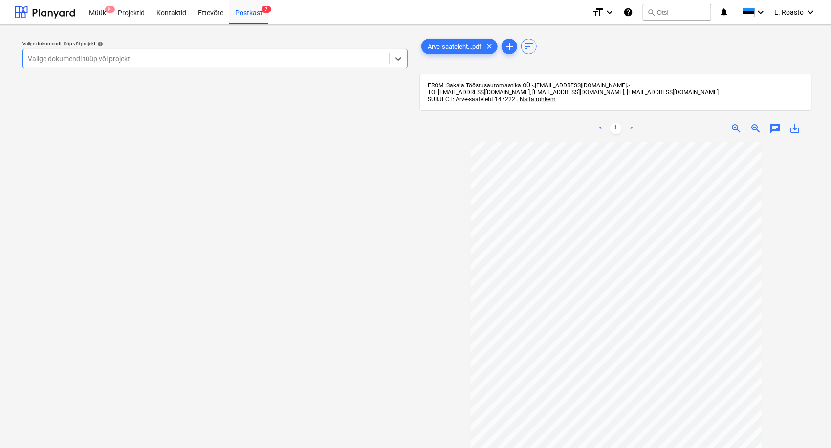
click at [184, 60] on div at bounding box center [206, 59] width 356 height 10
click at [197, 63] on div "Valige dokumendi tüüp või projekt" at bounding box center [206, 59] width 366 height 14
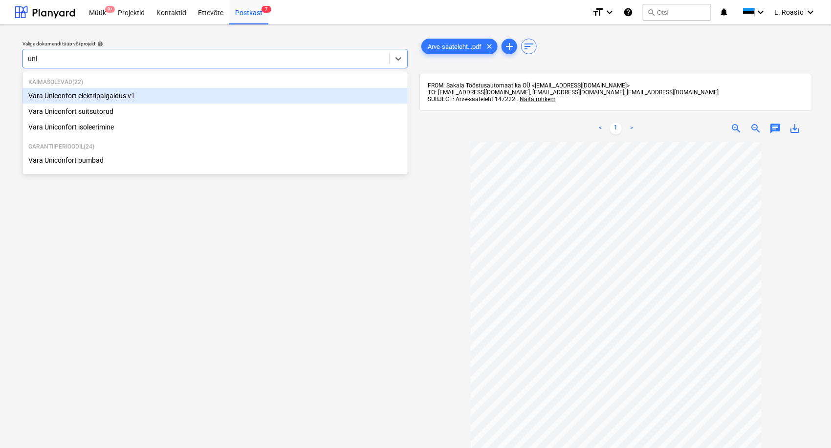
type input "unic"
click at [174, 96] on div "Vara Uniconfort elektripaigaldus v1" at bounding box center [214, 96] width 385 height 16
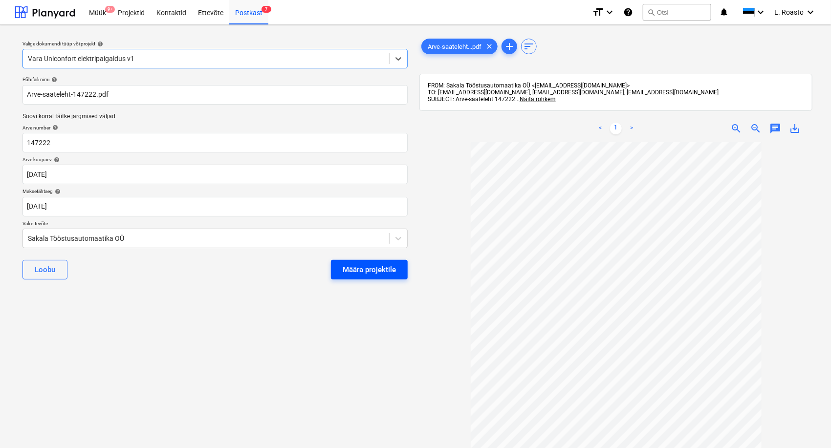
click at [355, 277] on button "Määra projektile" at bounding box center [369, 270] width 77 height 20
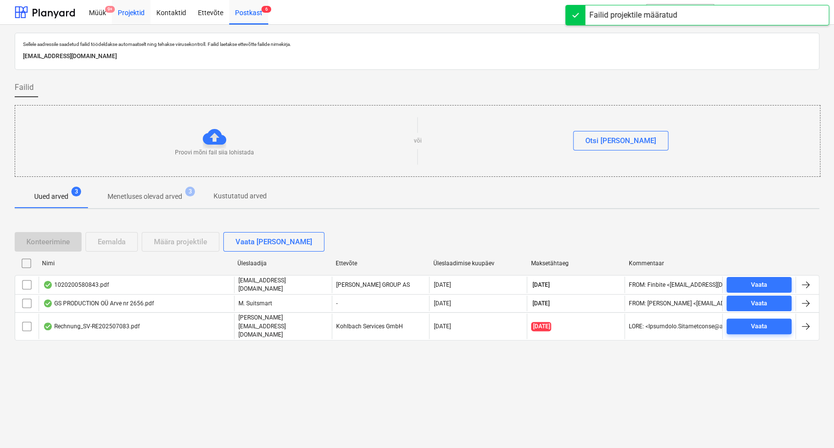
click at [129, 9] on div "Projektid" at bounding box center [131, 12] width 39 height 25
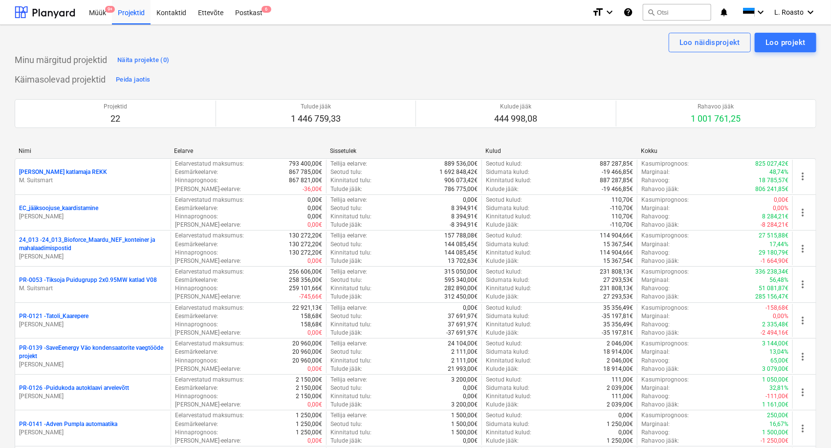
scroll to position [271, 0]
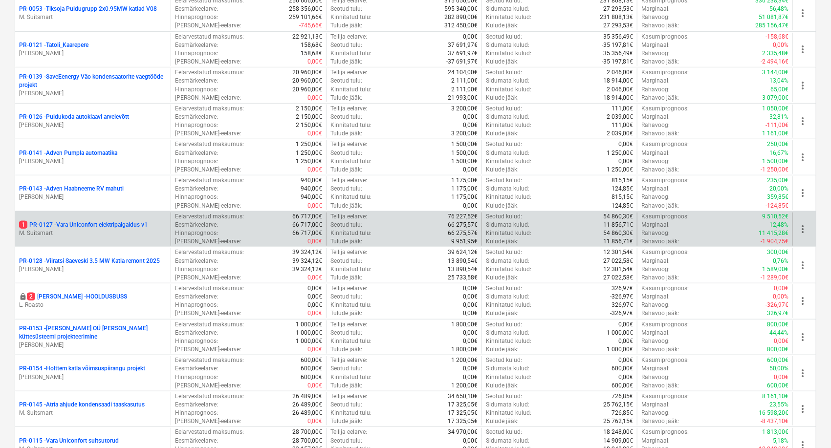
click at [40, 225] on p "1 PR-0127 - Vara Uniconfort elektripaigaldus v1" at bounding box center [83, 225] width 129 height 8
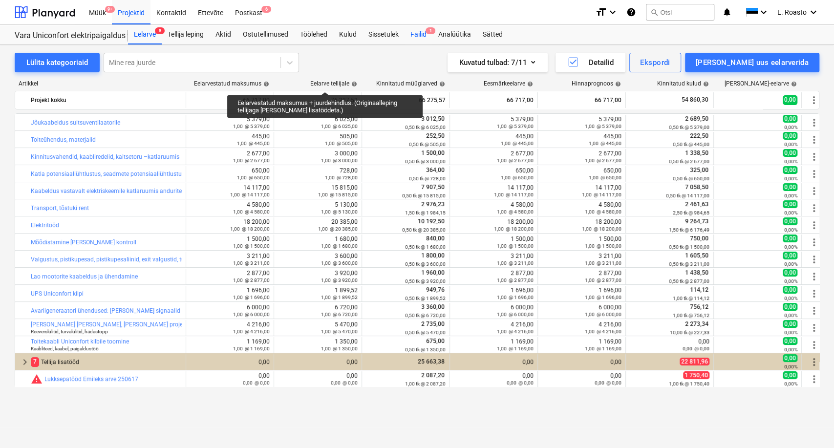
click at [423, 33] on div "Failid 1" at bounding box center [419, 35] width 28 height 20
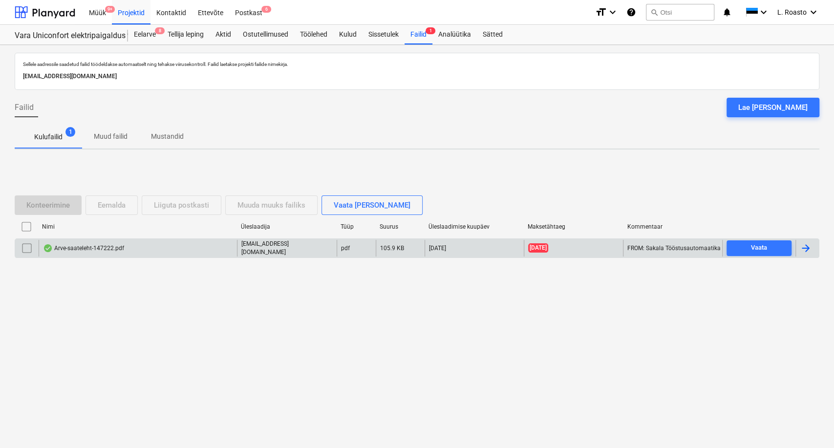
click at [804, 251] on div at bounding box center [806, 248] width 12 height 12
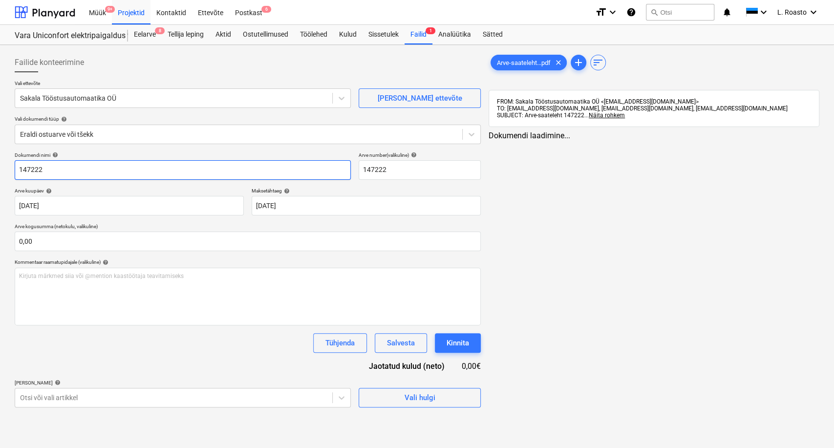
click at [20, 168] on input "147222" at bounding box center [183, 170] width 336 height 20
type input "sakala tööstusautomaatika arve 147222"
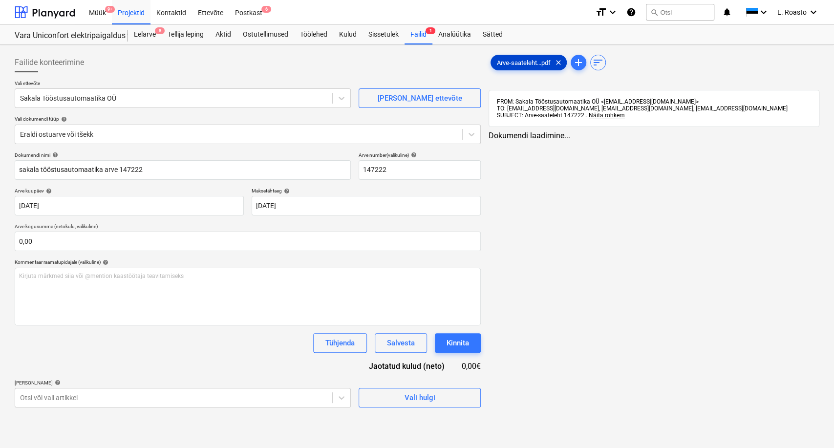
click at [521, 61] on span "Arve-saateleht...pdf" at bounding box center [523, 62] width 65 height 7
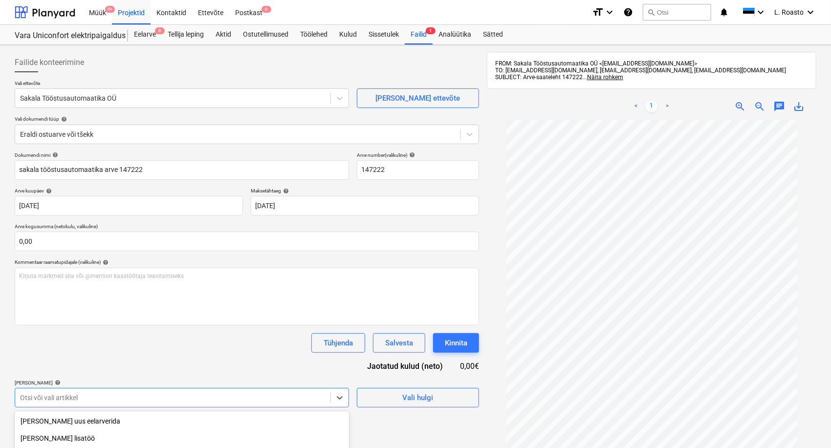
click at [158, 398] on body "Müük 9+ Projektid Kontaktid Ettevõte Postkast 6 format_size keyboard_arrow_down…" at bounding box center [415, 224] width 831 height 448
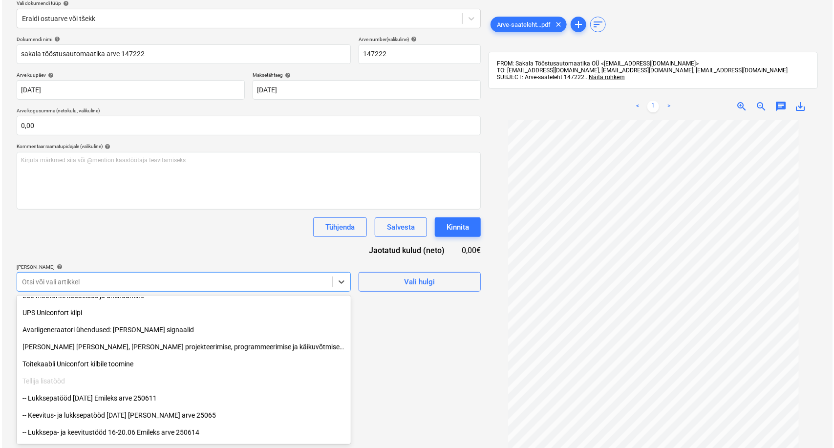
scroll to position [217, 0]
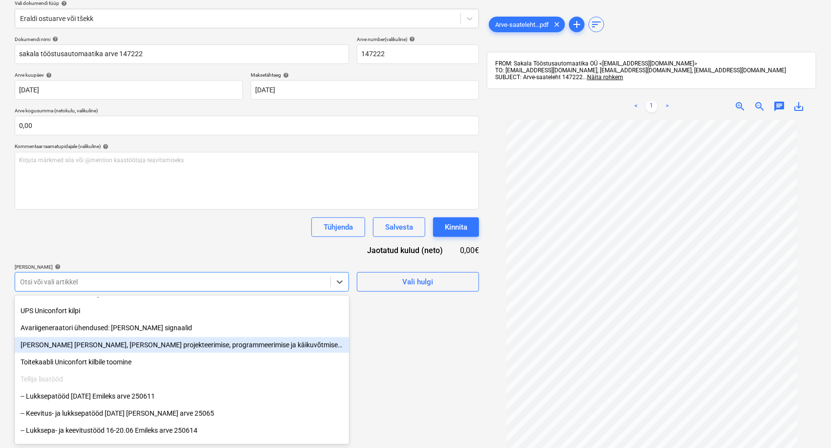
click at [91, 347] on div "[PERSON_NAME] [PERSON_NAME], [PERSON_NAME] projekteerimise, programmeerimise ja…" at bounding box center [182, 345] width 334 height 16
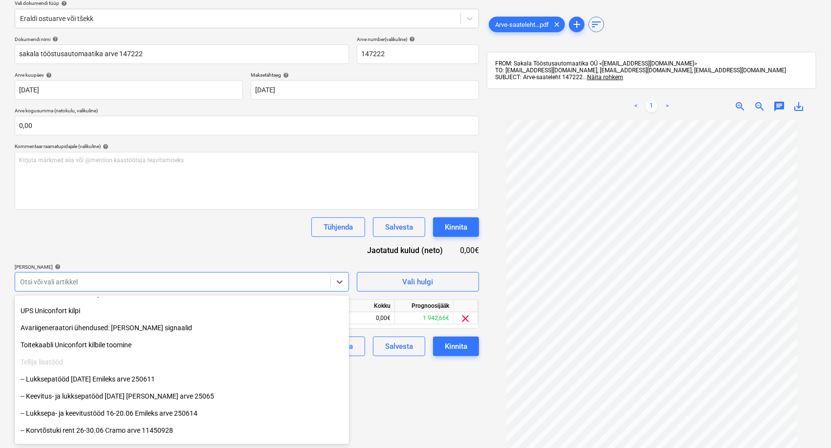
click at [164, 247] on div "Dokumendi nimi help sakala tööstusautomaatika arve 147222 Arve number (valikuli…" at bounding box center [247, 196] width 464 height 320
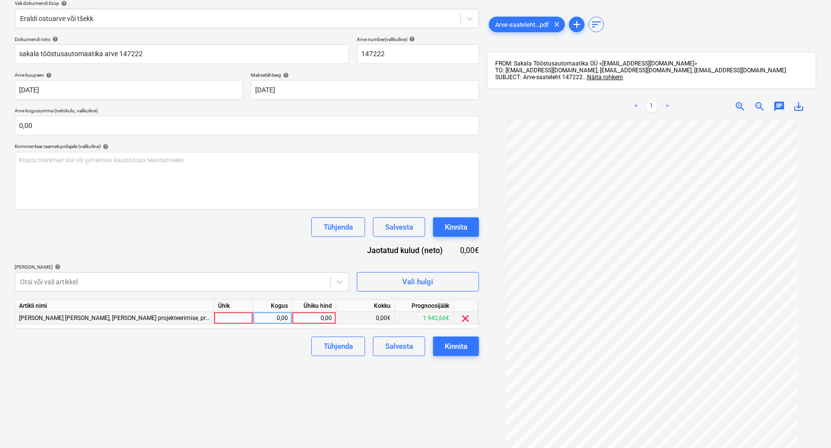
click at [321, 318] on div "0,00" at bounding box center [314, 318] width 36 height 12
type input "3,91"
click at [268, 410] on div "Failide konteerimine Vali ettevõte Sakala Tööstusautomaatika OÜ [PERSON_NAME] u…" at bounding box center [247, 200] width 472 height 535
click at [458, 347] on div "Kinnita" at bounding box center [456, 346] width 22 height 13
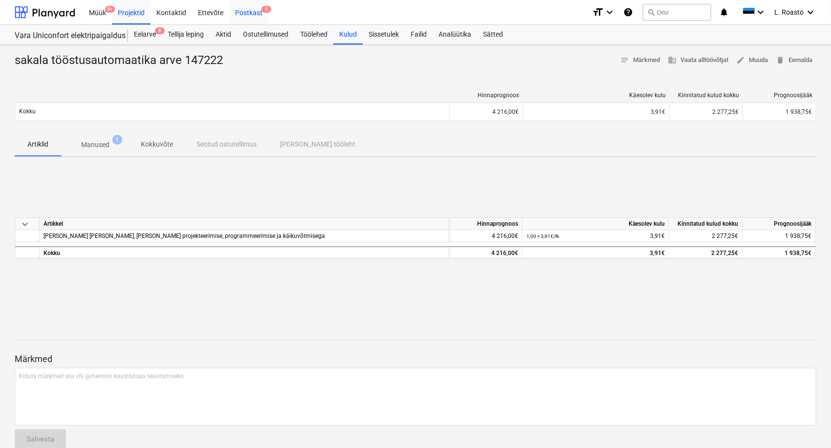
click at [245, 13] on div "Postkast 5" at bounding box center [248, 12] width 39 height 25
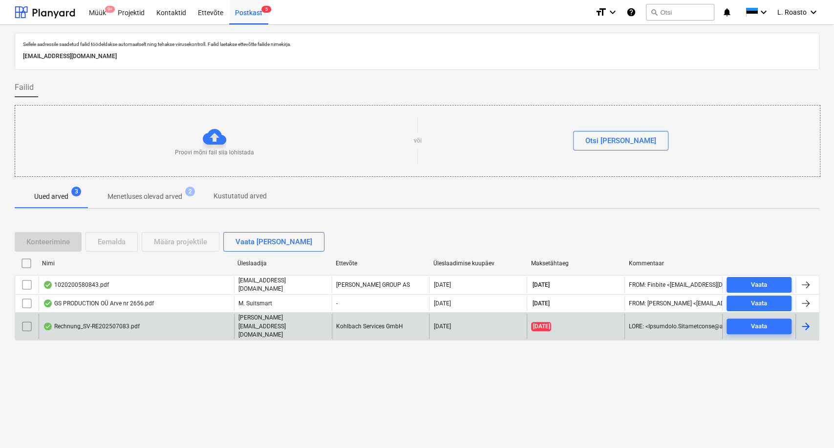
click at [22, 325] on input "checkbox" at bounding box center [27, 327] width 16 height 16
click at [116, 248] on div "Eemalda" at bounding box center [112, 242] width 28 height 13
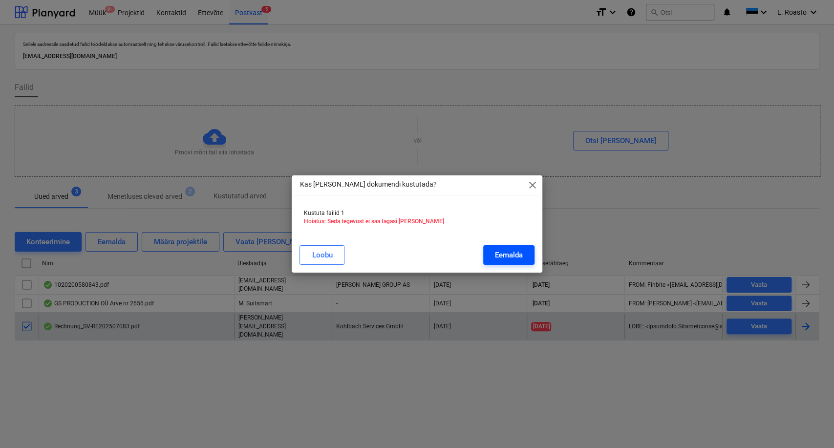
click at [508, 253] on div "Eemalda" at bounding box center [509, 255] width 28 height 13
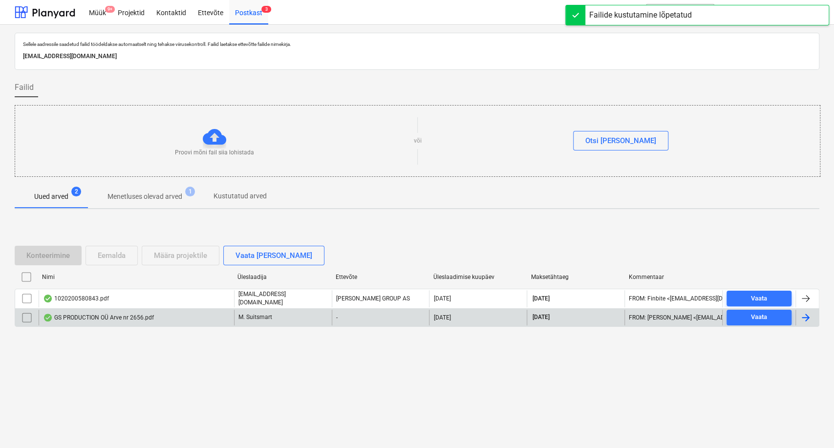
click at [145, 315] on div "GS PRODUCTION OÜ Arve nr 2656.pdf" at bounding box center [98, 318] width 111 height 8
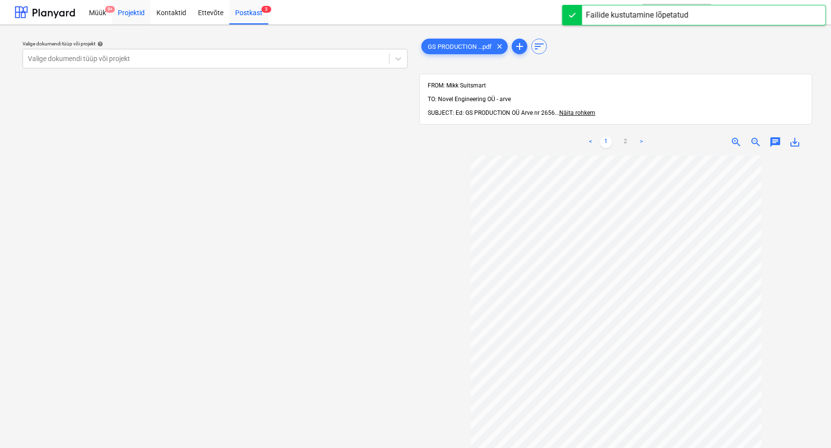
click at [136, 12] on div "Projektid" at bounding box center [131, 12] width 39 height 25
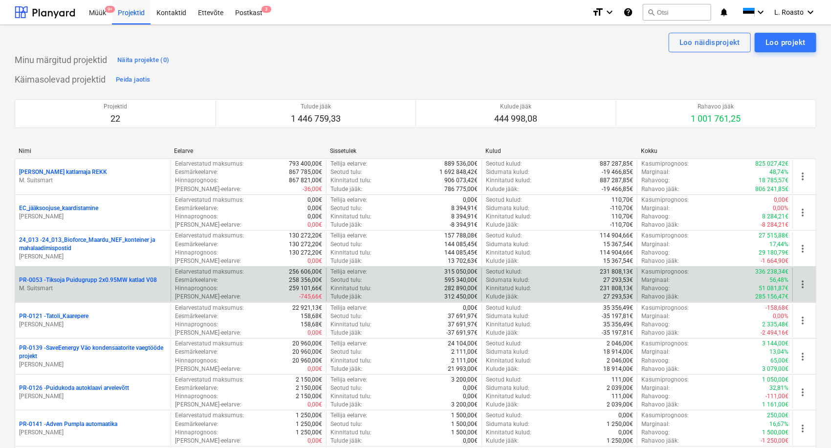
click at [121, 276] on p "PR-0053 - Tiksoja Puidugrupp 2x0.95MW katlad V08" at bounding box center [88, 280] width 138 height 8
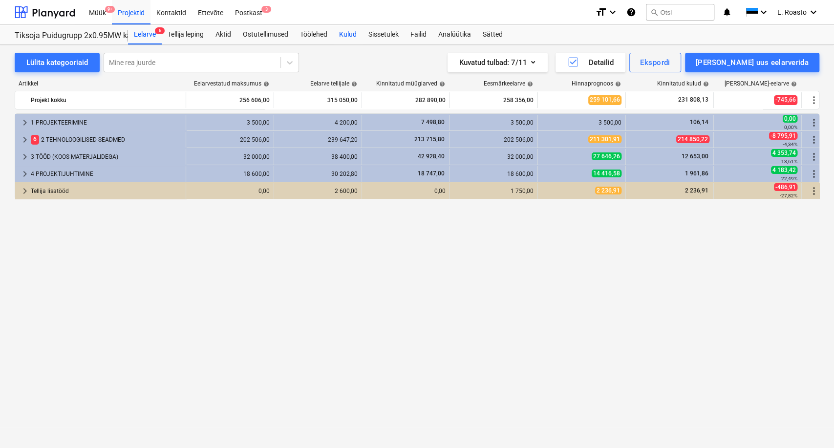
click at [356, 35] on div "Kulud" at bounding box center [347, 35] width 29 height 20
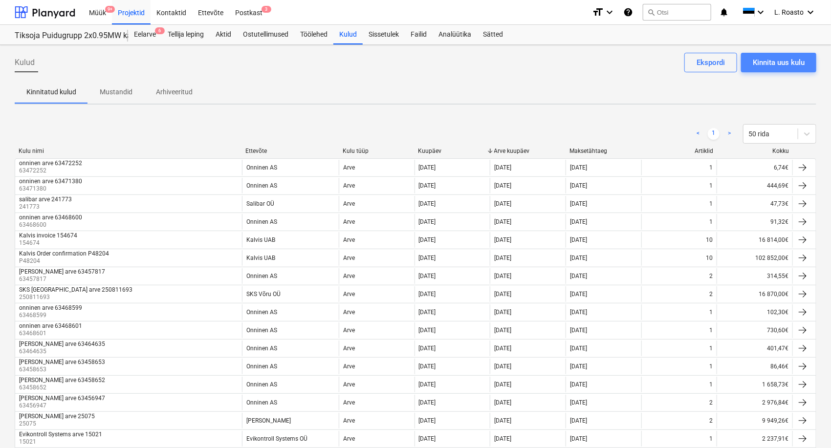
click at [795, 53] on button "Kinnita uus kulu" at bounding box center [778, 63] width 75 height 20
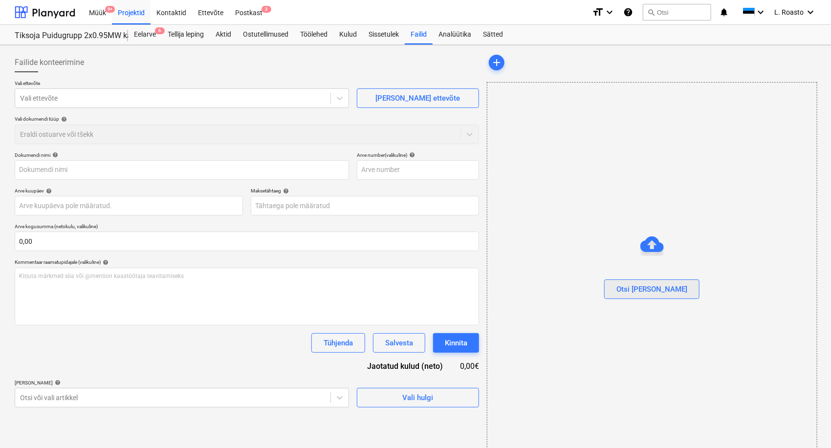
click at [663, 287] on div "Otsi [PERSON_NAME]" at bounding box center [651, 289] width 71 height 13
click at [665, 286] on div "Otsi [PERSON_NAME]" at bounding box center [651, 289] width 71 height 13
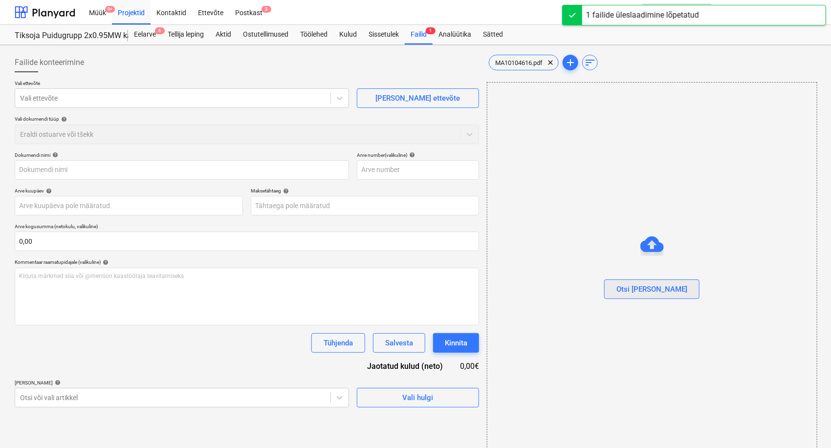
type input "MA10104616.pdf"
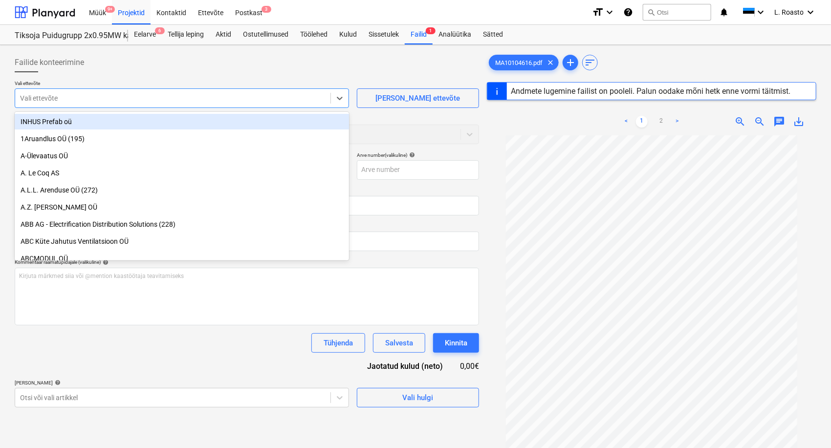
click at [52, 95] on div at bounding box center [173, 98] width 306 height 10
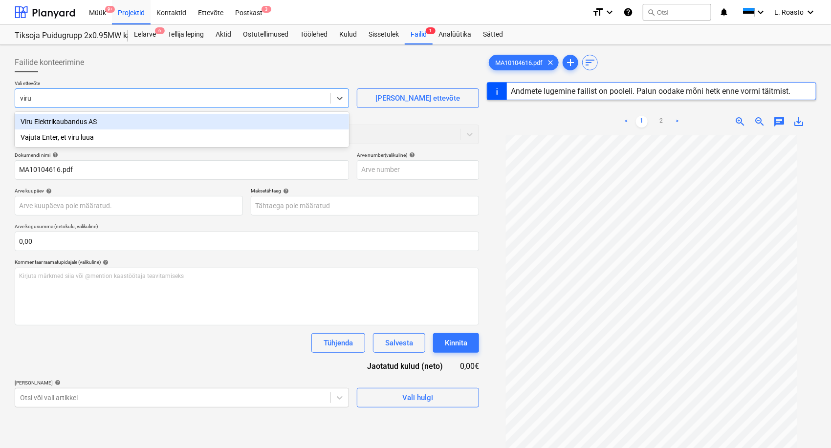
type input "viru"
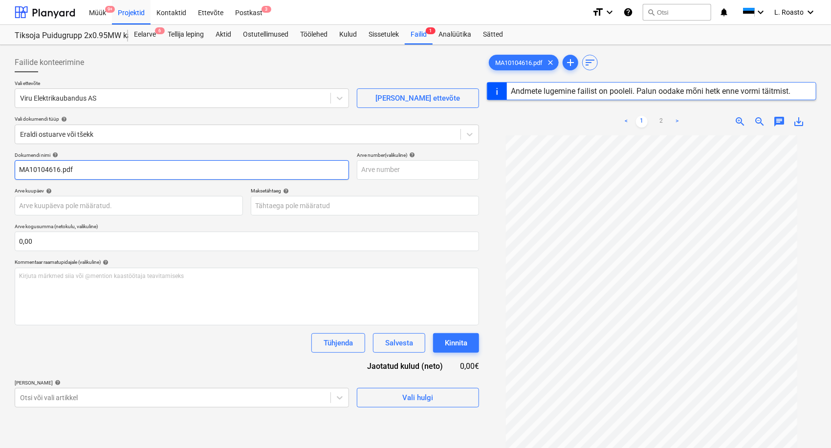
drag, startPoint x: 60, startPoint y: 167, endPoint x: 140, endPoint y: 173, distance: 80.3
click at [140, 173] on input "MA10104616.pdf" at bounding box center [182, 170] width 334 height 20
click at [21, 169] on input "MA10104616" at bounding box center [182, 170] width 334 height 20
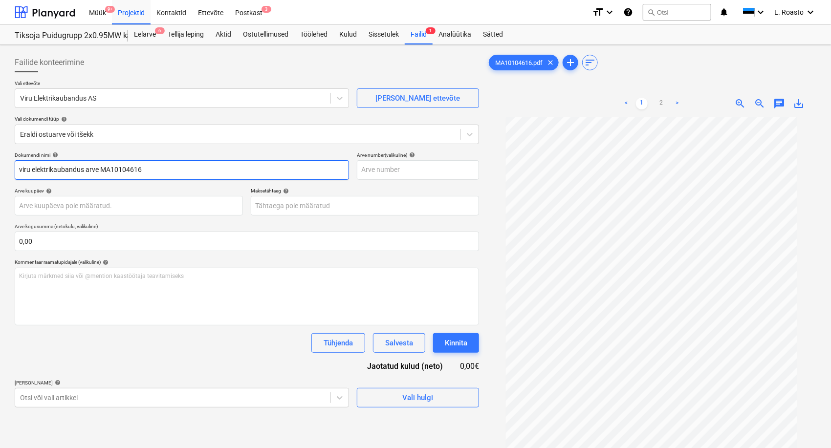
drag, startPoint x: 19, startPoint y: 170, endPoint x: 37, endPoint y: 158, distance: 21.6
click at [117, 163] on input "viru elektrikaubandus arve MA10104616" at bounding box center [182, 170] width 334 height 20
type input "viru elektrikaubandus arve MA10104616"
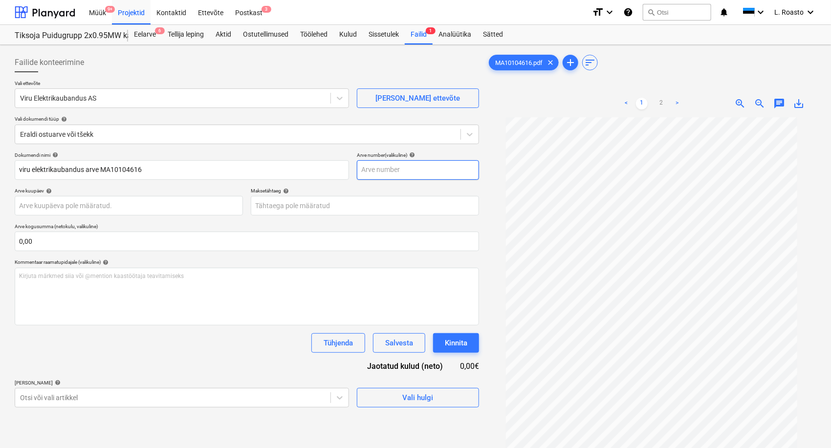
click at [395, 168] on input "text" at bounding box center [418, 170] width 122 height 20
paste input "MA10104616"
type input "MA10104616"
click at [188, 207] on body "Müük 9+ Projektid Kontaktid Ettevõte Postkast 3 format_size keyboard_arrow_down…" at bounding box center [415, 224] width 831 height 448
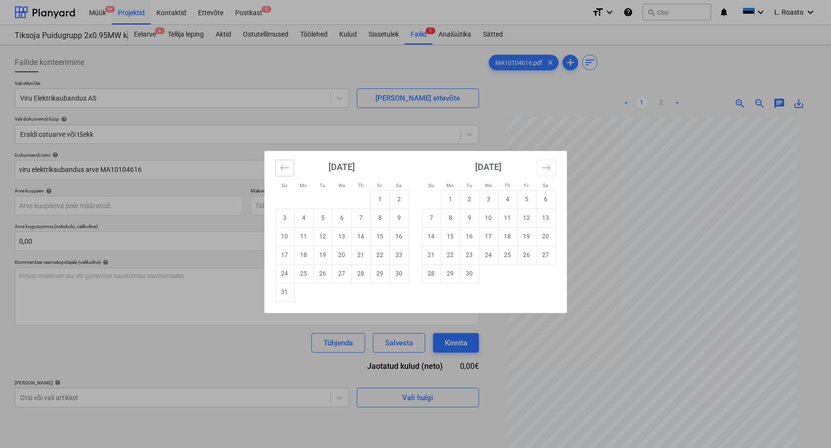
click at [286, 170] on icon "Move backward to switch to the previous month." at bounding box center [284, 167] width 9 height 9
click at [364, 279] on td "31" at bounding box center [360, 273] width 19 height 19
type input "[DATE]"
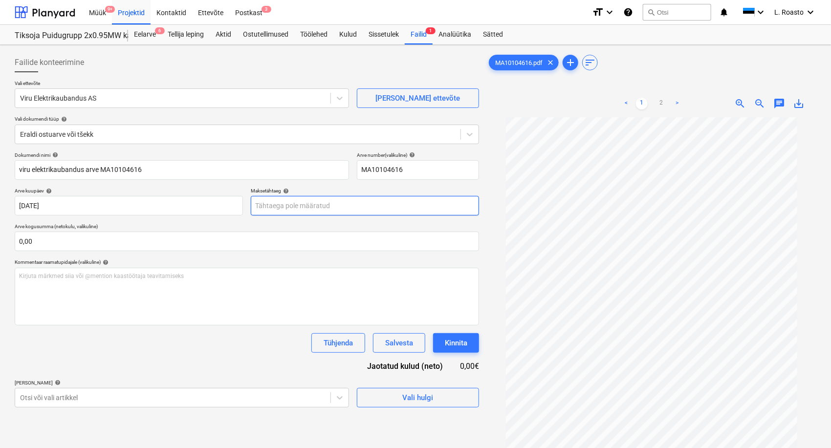
click at [323, 208] on body "Müük 9+ Projektid Kontaktid Ettevõte Postkast 3 format_size keyboard_arrow_down…" at bounding box center [415, 224] width 831 height 448
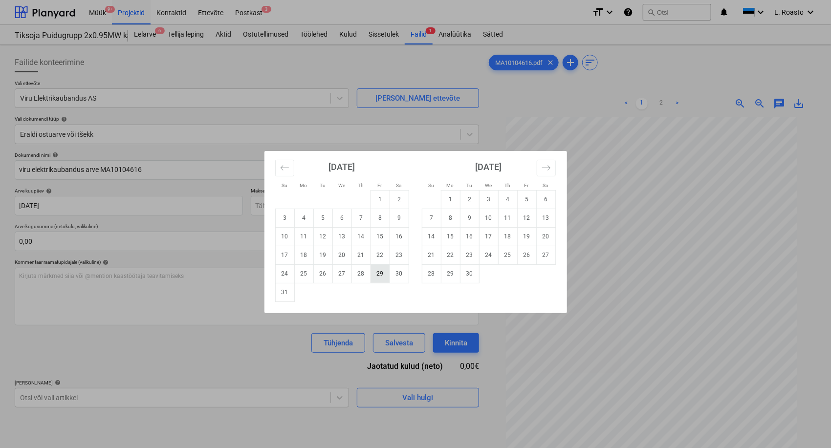
click at [375, 273] on td "29" at bounding box center [380, 273] width 19 height 19
type input "[DATE]"
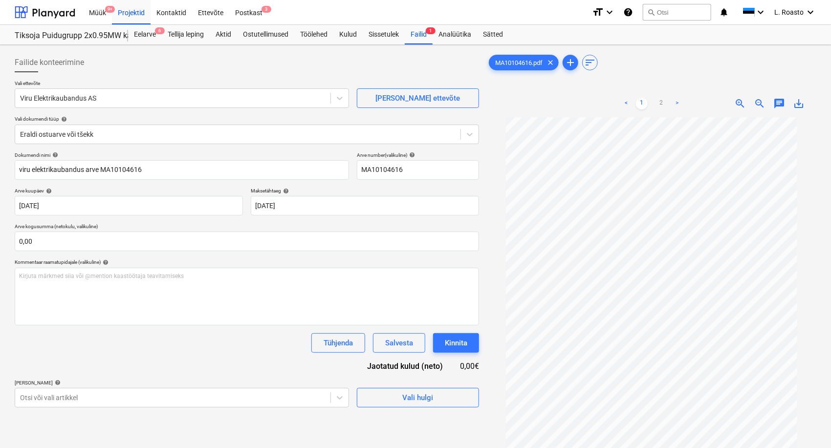
click at [200, 185] on div "Dokumendi nimi help viru elektrikaubandus arve MA10104616 Arve number (valikuli…" at bounding box center [247, 280] width 464 height 256
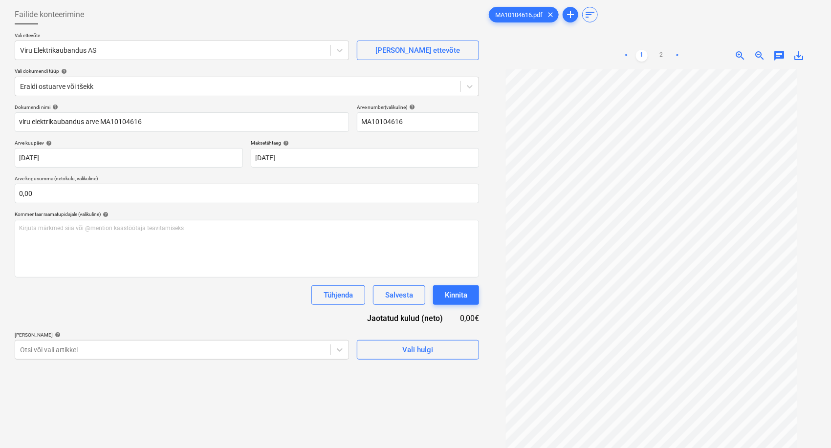
scroll to position [98, 0]
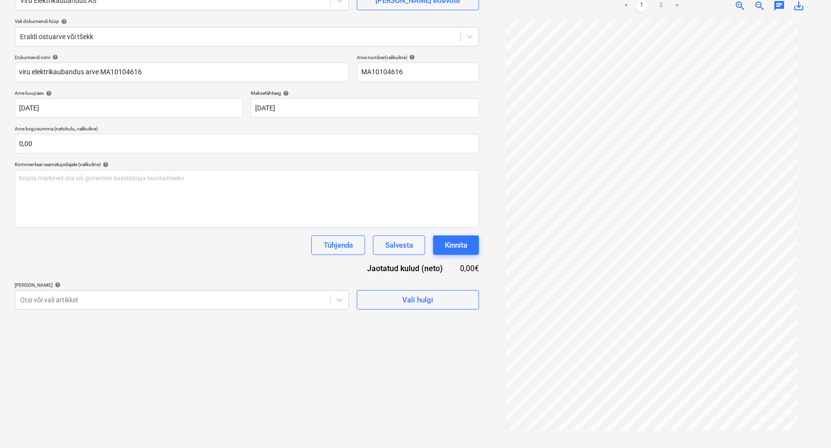
click at [121, 314] on div "Failide konteerimine Vali ettevõte Viru Elektrikaubandus AS [PERSON_NAME] uus e…" at bounding box center [247, 197] width 472 height 493
click at [123, 305] on body "Müük 9+ Projektid Kontaktid Ettevõte Postkast 3 format_size keyboard_arrow_down…" at bounding box center [415, 126] width 831 height 448
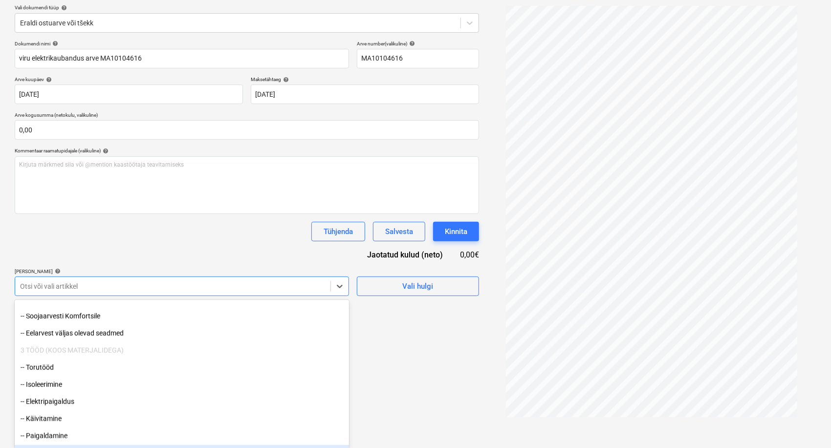
scroll to position [605, 0]
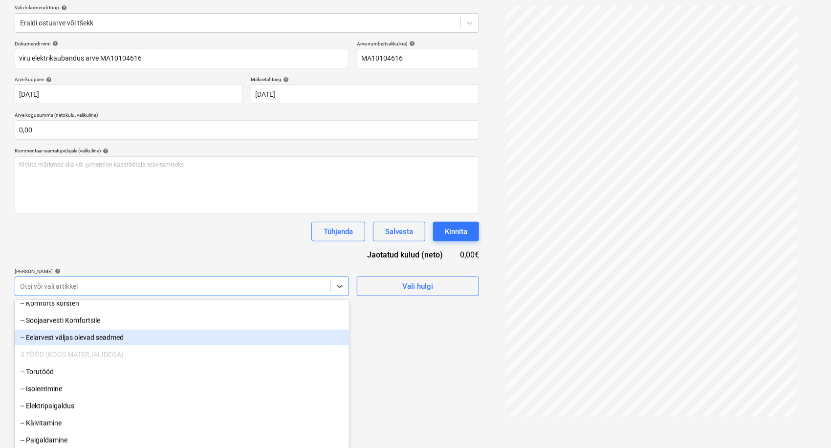
drag, startPoint x: 67, startPoint y: 344, endPoint x: 70, endPoint y: 338, distance: 6.6
click at [70, 338] on div "-- Eelarvest väljas olevad seadmed" at bounding box center [182, 338] width 334 height 16
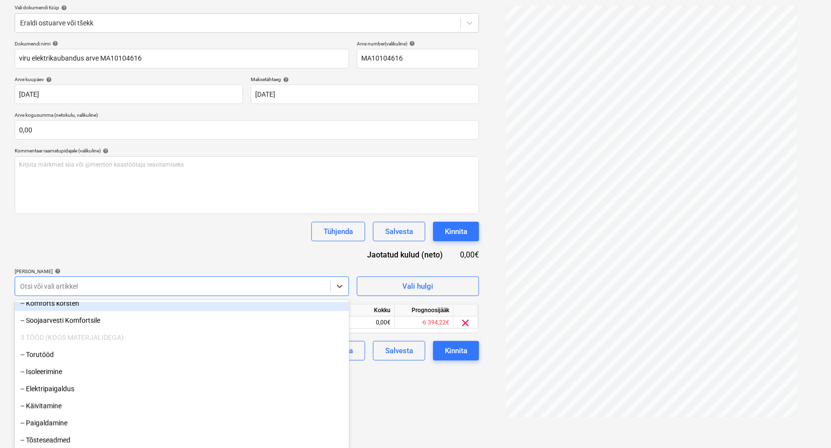
click at [140, 247] on div "Dokumendi nimi help viru elektrikaubandus arve MA10104616 Arve number (valikuli…" at bounding box center [247, 201] width 464 height 320
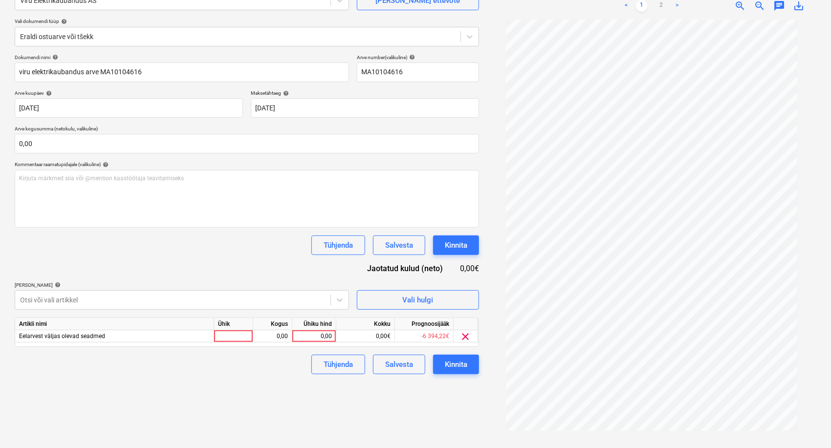
scroll to position [98, 0]
click at [305, 331] on div "0,00" at bounding box center [314, 336] width 36 height 12
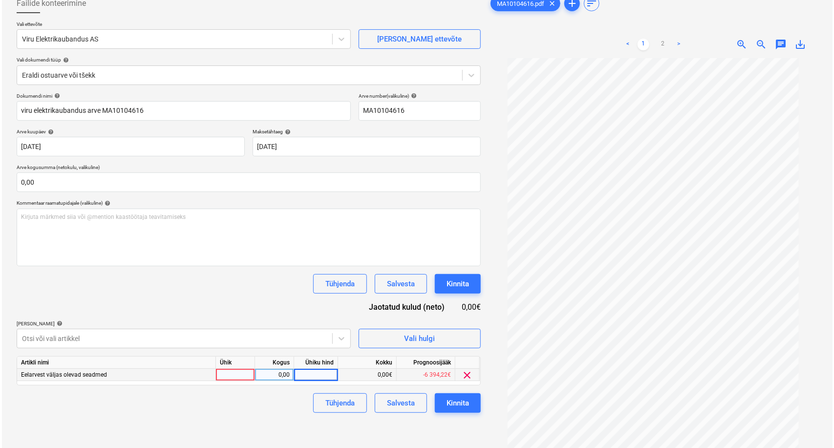
scroll to position [43, 0]
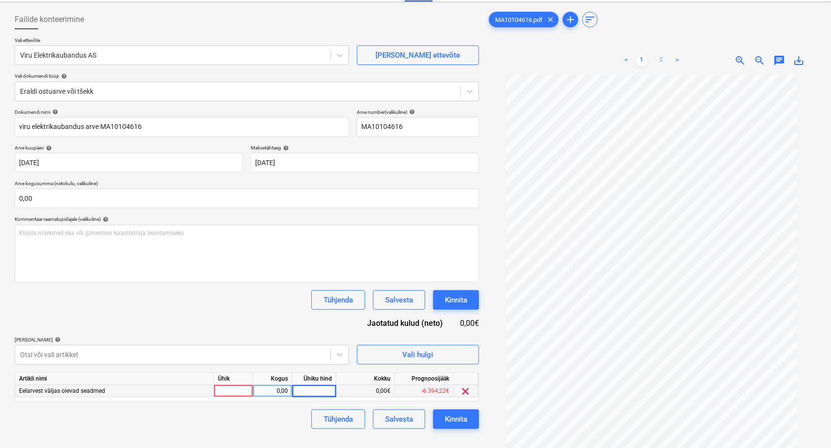
click at [661, 58] on link "2" at bounding box center [661, 61] width 12 height 12
click at [303, 385] on div "0,00" at bounding box center [314, 391] width 36 height 12
type input "117,67"
click at [297, 337] on div "[PERSON_NAME] artiklid help" at bounding box center [182, 340] width 334 height 6
click at [447, 420] on div "Kinnita" at bounding box center [456, 419] width 22 height 13
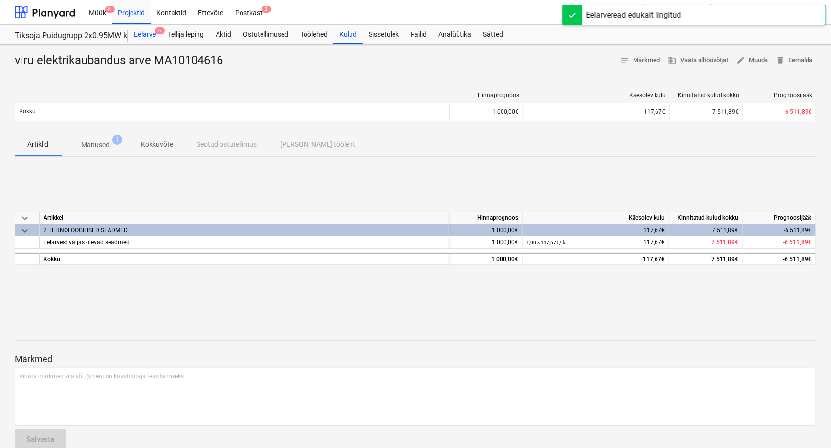
click at [155, 37] on div "Eelarve 6" at bounding box center [145, 35] width 34 height 20
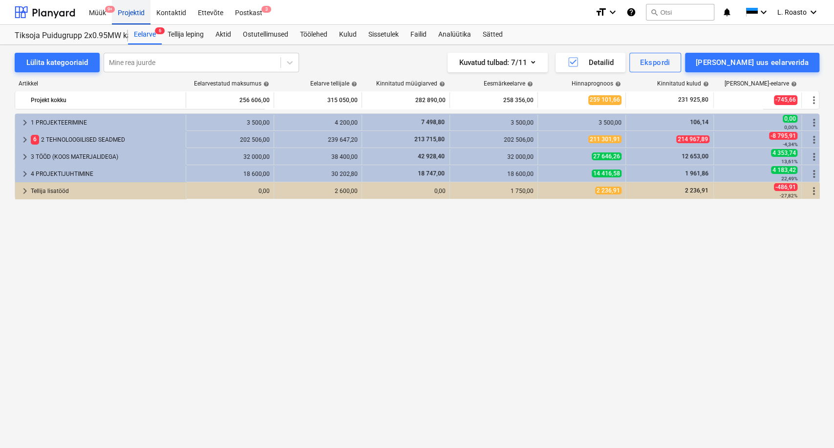
click at [132, 8] on div "Projektid" at bounding box center [131, 12] width 39 height 25
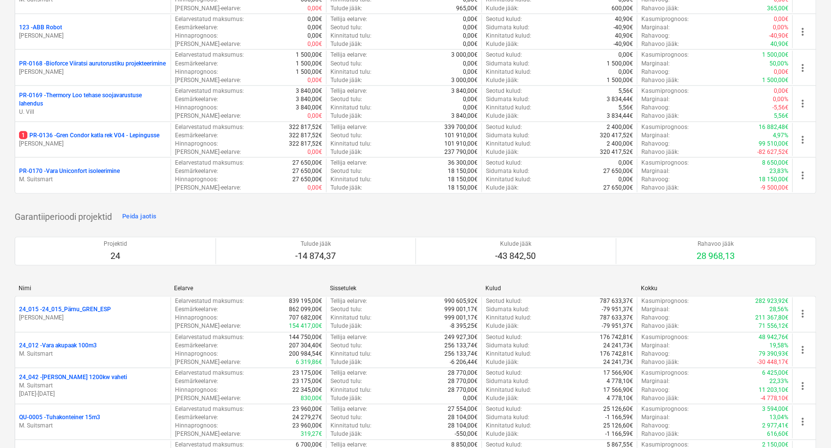
scroll to position [760, 0]
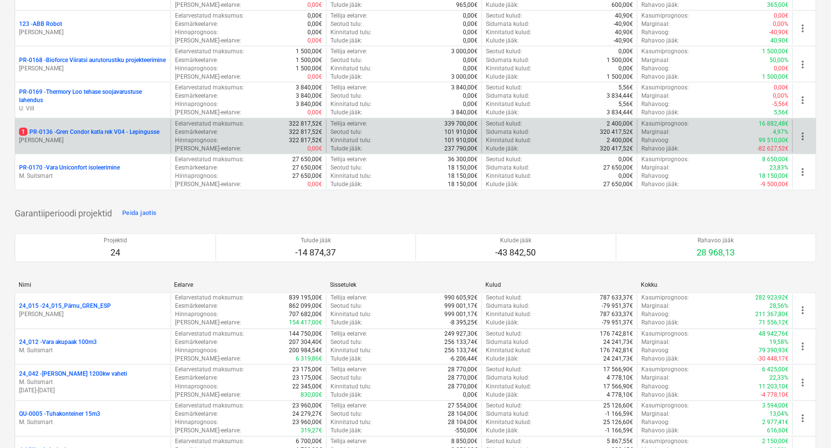
click at [102, 124] on div "1 PR-0136 - Gren Condor katla rek V04 - Lepingusse [PERSON_NAME]" at bounding box center [92, 137] width 155 height 34
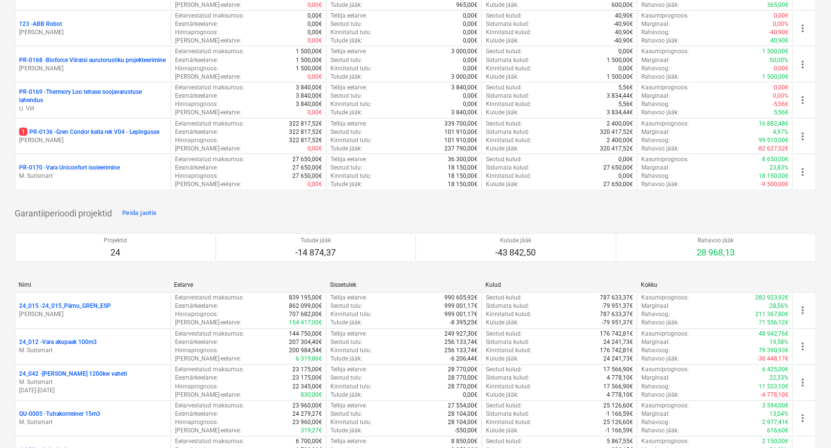
click at [101, 128] on p "1 PR-0136 - Gren Condor katla rek V04 - Lepingusse" at bounding box center [89, 132] width 140 height 8
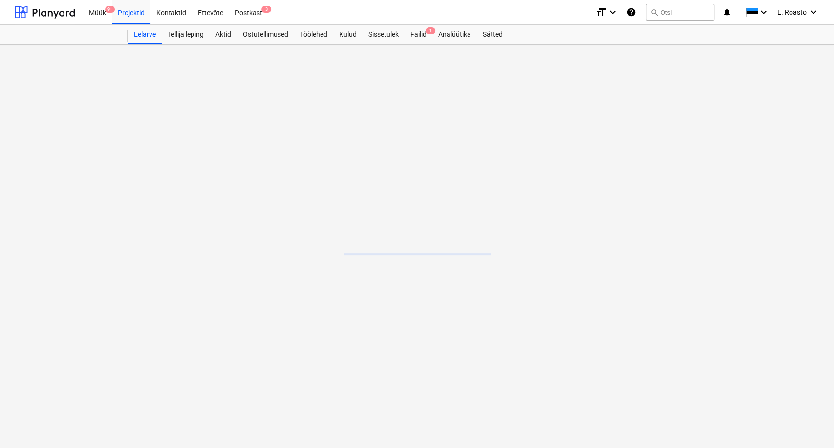
click at [101, 133] on main at bounding box center [417, 246] width 834 height 403
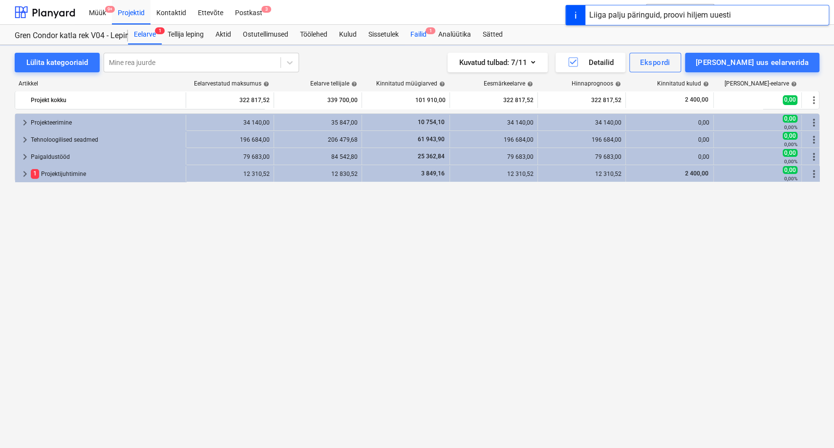
click at [426, 33] on div "Failid 1" at bounding box center [419, 35] width 28 height 20
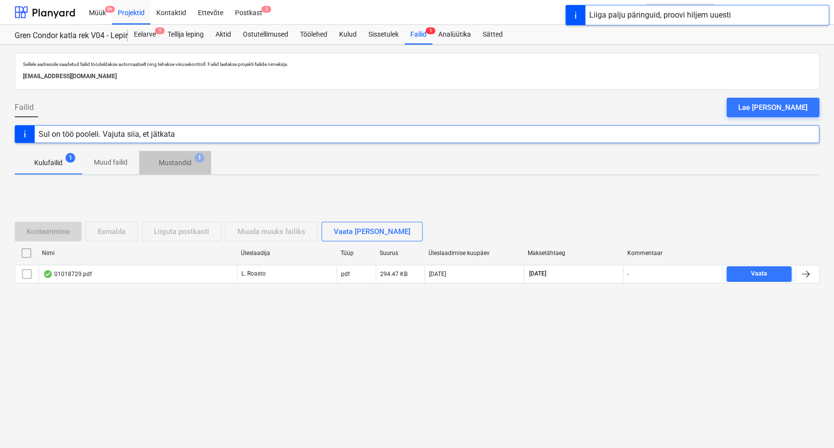
click at [202, 166] on span "Mustandid 1" at bounding box center [175, 163] width 72 height 18
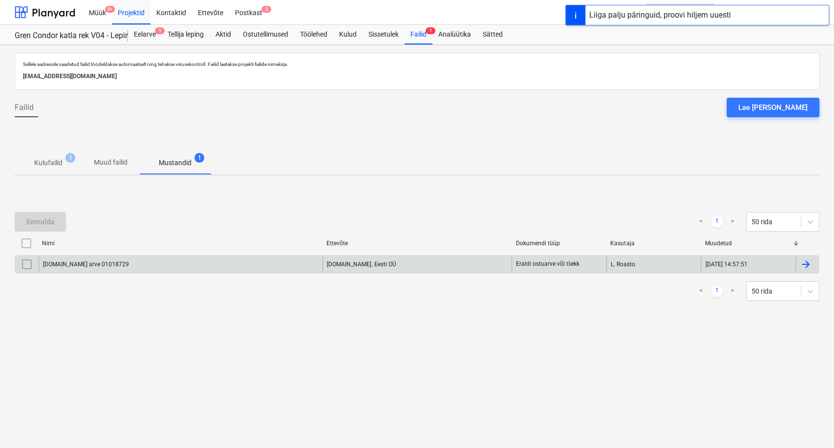
click at [815, 260] on div at bounding box center [807, 265] width 23 height 16
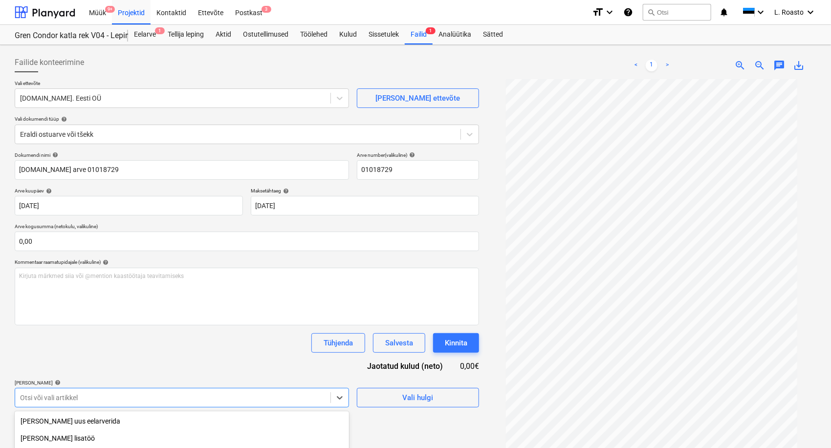
scroll to position [111, 0]
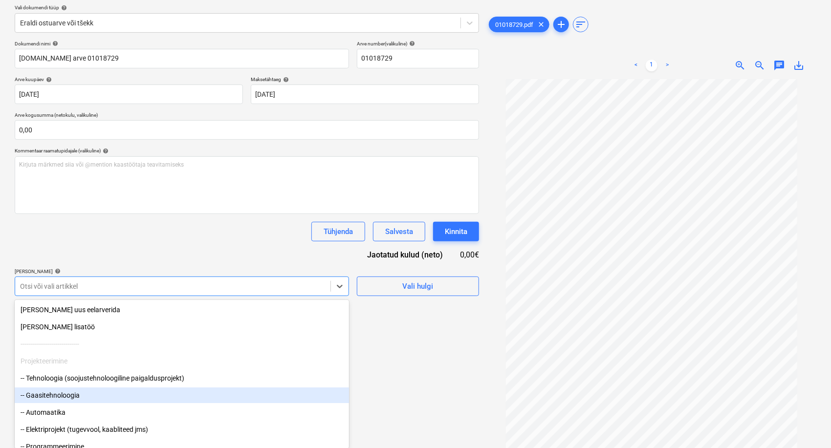
click at [66, 337] on body "Müük 9+ Projektid Kontaktid Ettevõte Postkast 3 format_size keyboard_arrow_down…" at bounding box center [415, 113] width 831 height 448
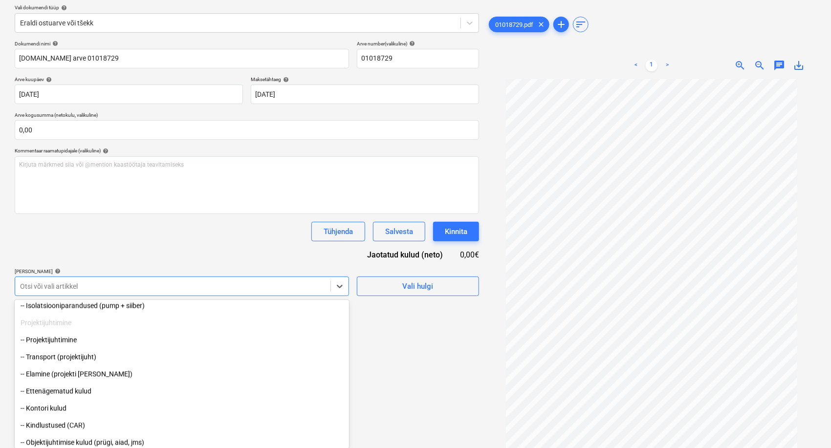
scroll to position [1050, 0]
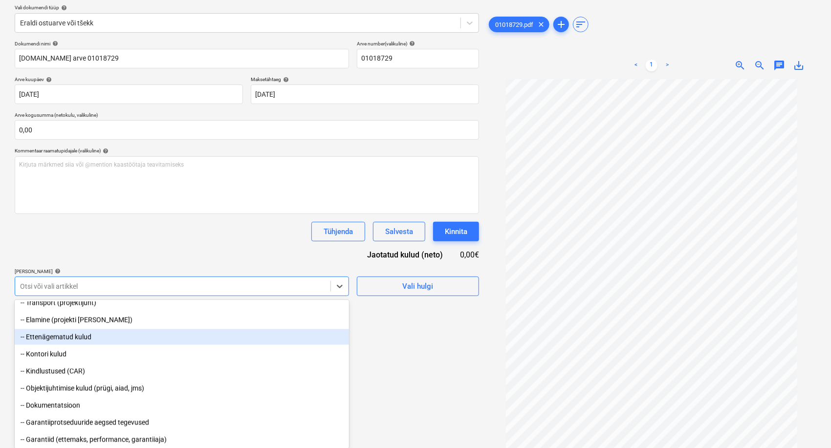
click at [74, 338] on div "-- Ettenägematud kulud" at bounding box center [182, 337] width 334 height 16
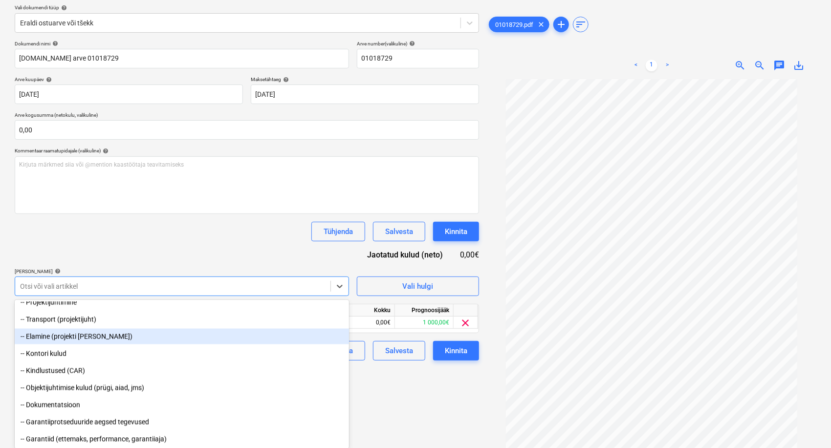
scroll to position [1033, 0]
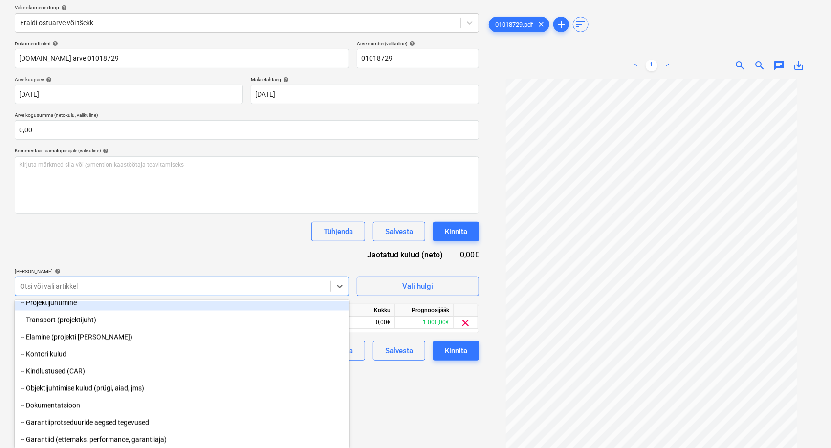
click at [223, 249] on div "Dokumendi nimi help [DOMAIN_NAME] arve 01018729 Arve number (valikuline) help 0…" at bounding box center [247, 201] width 464 height 320
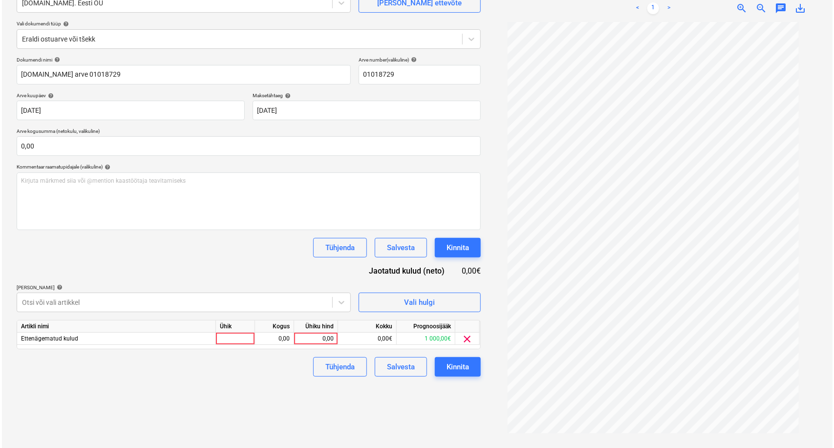
scroll to position [98, 0]
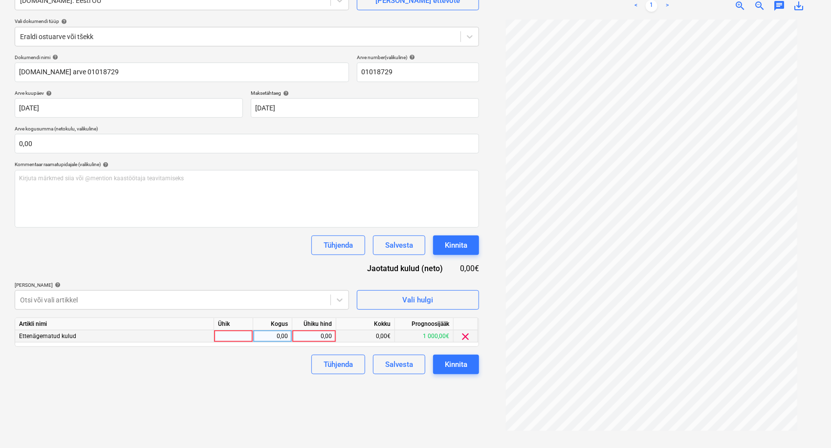
click at [316, 336] on div "0,00" at bounding box center [314, 336] width 36 height 12
type input "87,67"
click at [282, 382] on div "Failide konteerimine Vali ettevõte [DOMAIN_NAME]. Eesti OÜ [PERSON_NAME] uus et…" at bounding box center [247, 197] width 472 height 493
click at [465, 368] on div "Kinnita" at bounding box center [456, 364] width 22 height 13
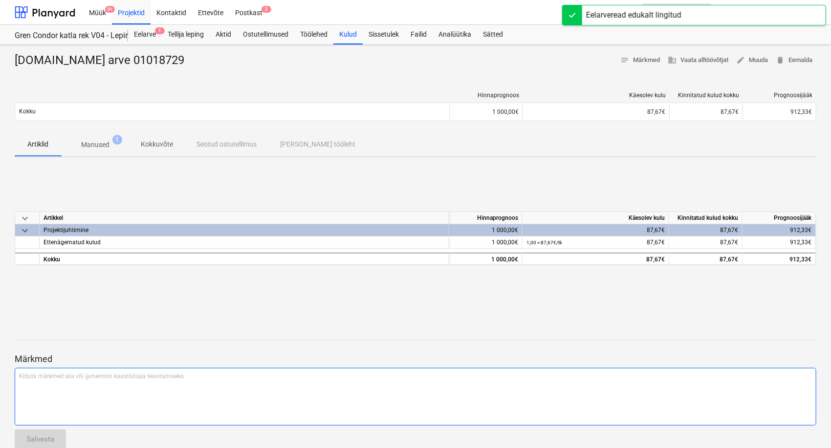
click at [289, 392] on div "Kirjuta märkmed siia või @mention kaastöötaja teavitamiseks ﻿" at bounding box center [416, 397] width 802 height 58
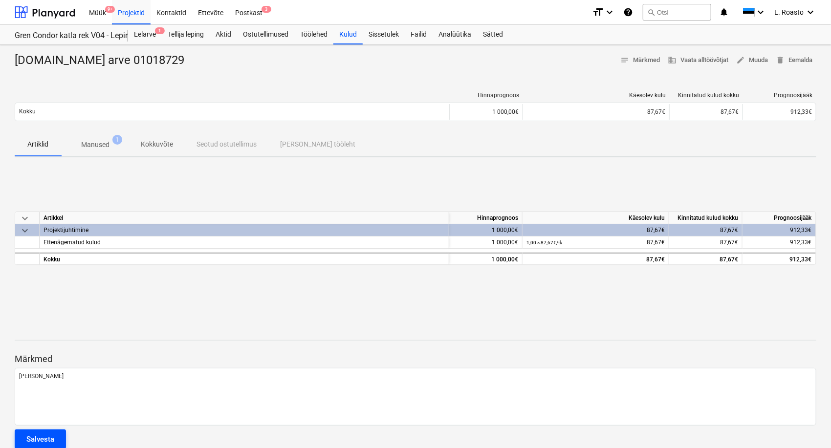
click at [47, 440] on div "Salvesta" at bounding box center [40, 439] width 28 height 13
click at [127, 11] on div "Projektid" at bounding box center [131, 12] width 39 height 25
